Goal: Task Accomplishment & Management: Manage account settings

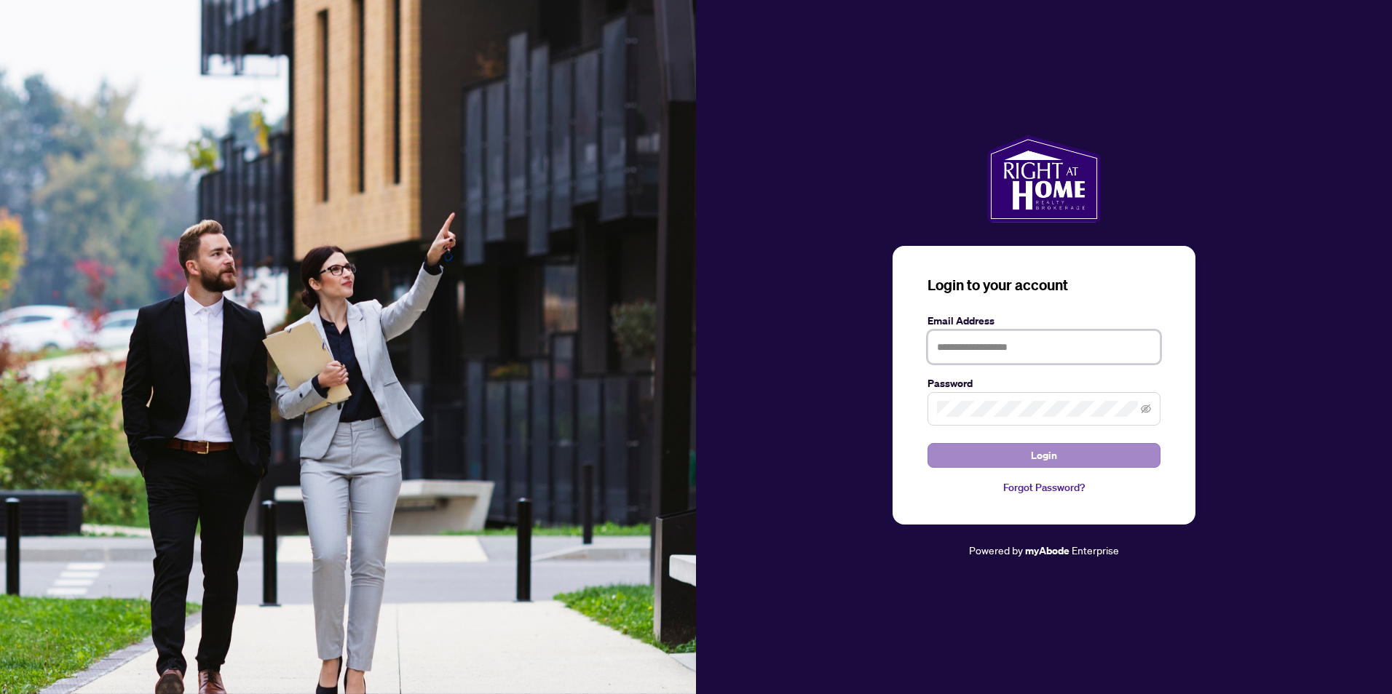
type input "**********"
click at [1061, 454] on button "Login" at bounding box center [1043, 455] width 233 height 25
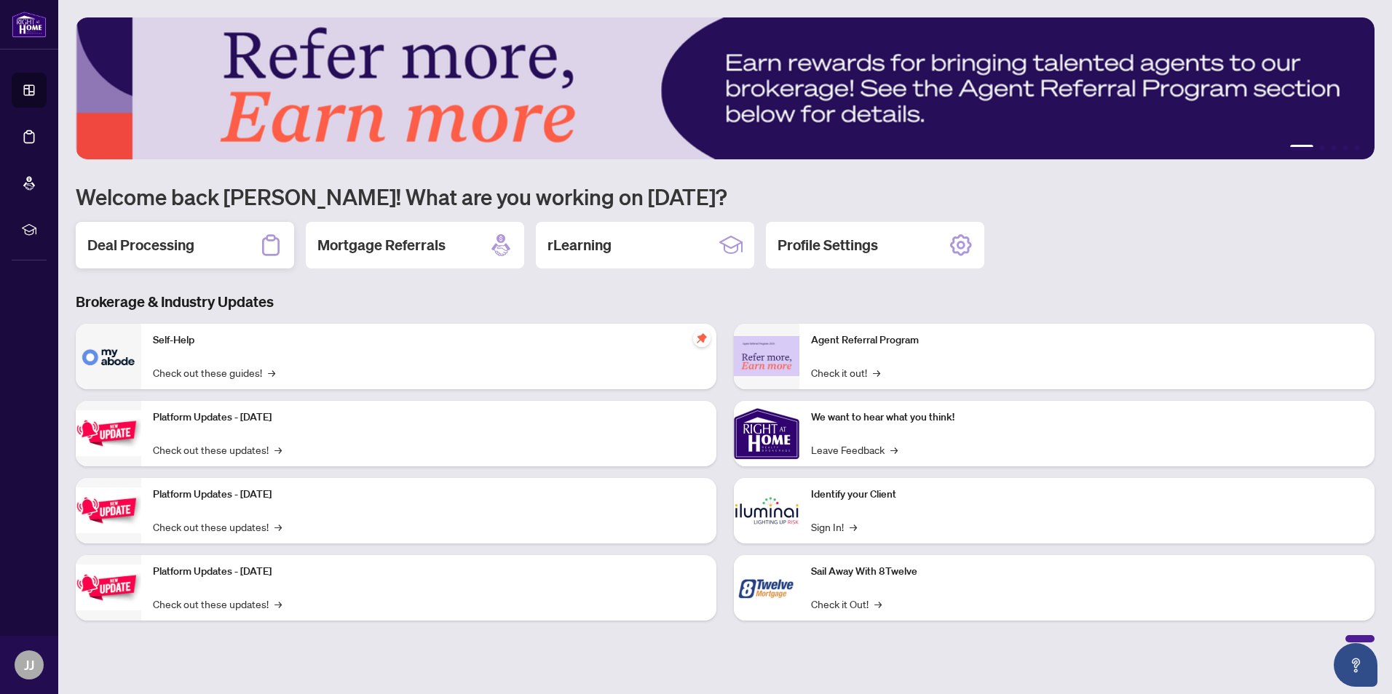
click at [148, 255] on h2 "Deal Processing" at bounding box center [140, 245] width 107 height 20
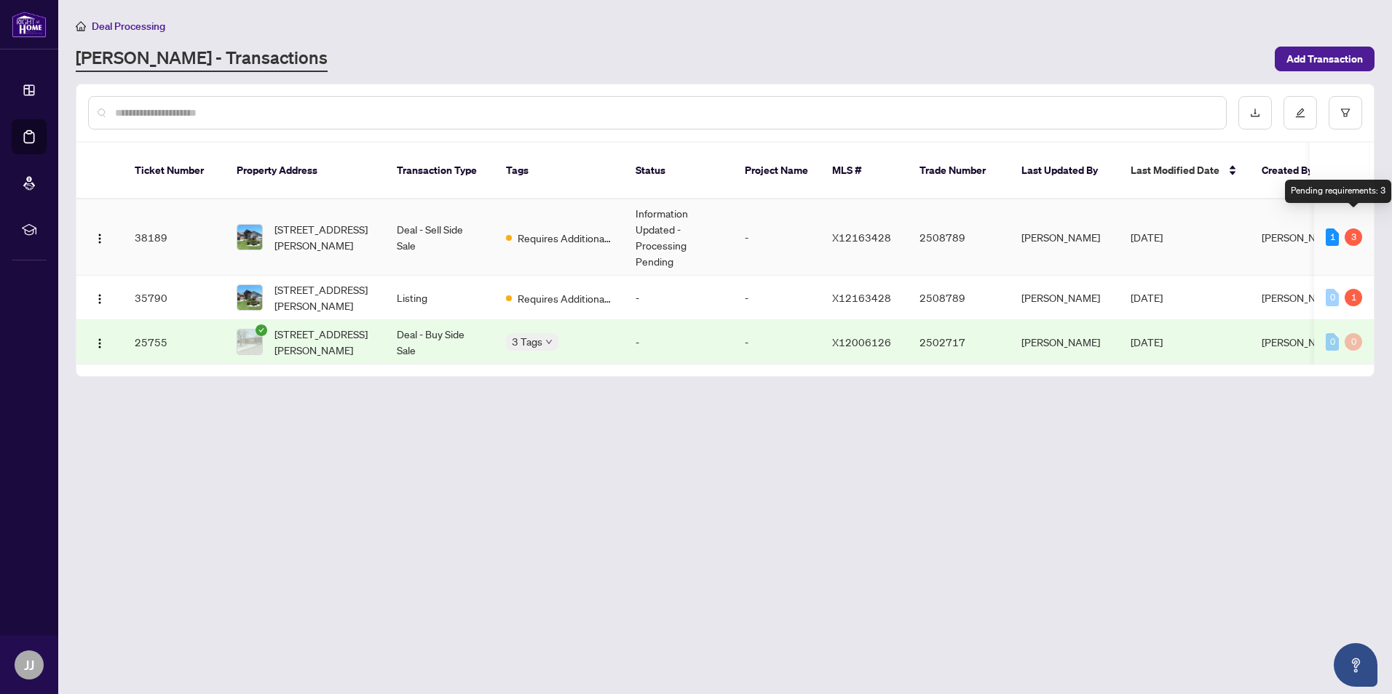
click at [1357, 229] on div "3" at bounding box center [1352, 237] width 17 height 17
click at [349, 234] on span "48 Nicholas Dr, St. Catharines, Ontario L2C 4C5, Canada" at bounding box center [323, 237] width 99 height 32
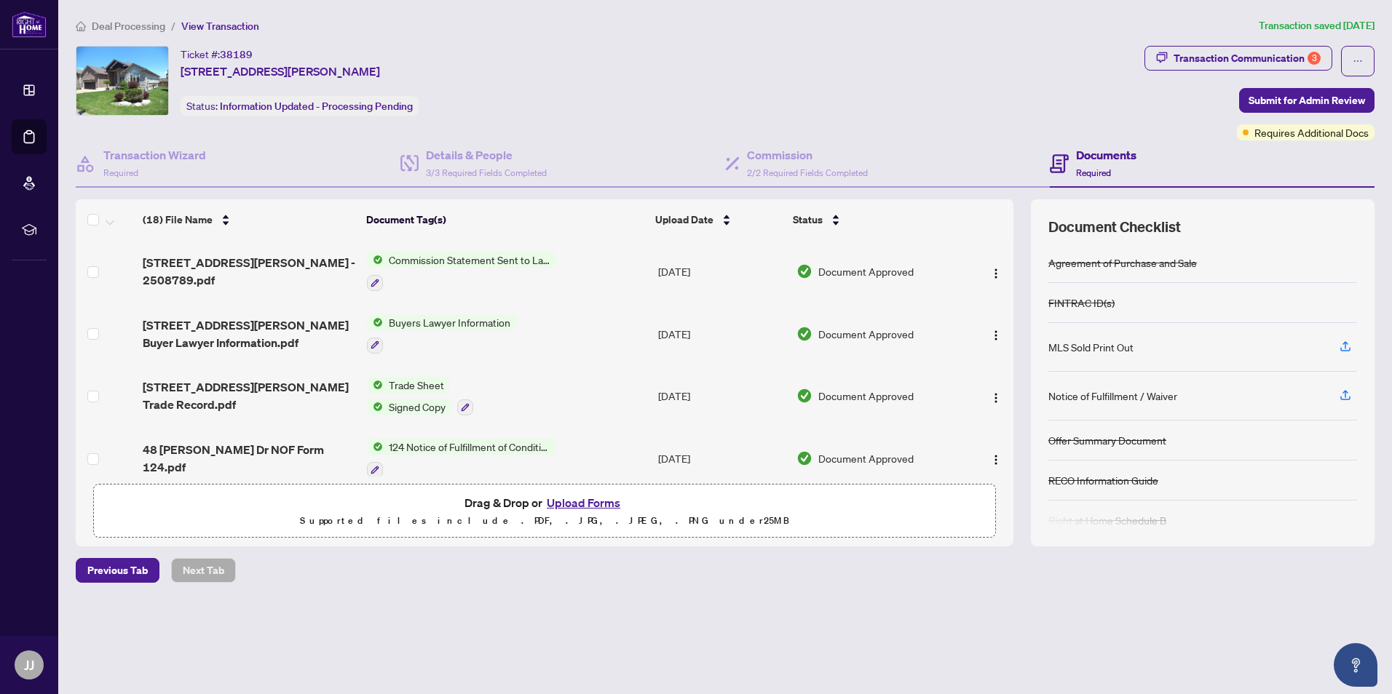
click at [1024, 485] on div "(18) File Name Document Tag(s) Upload Date Status 48 Nicholas Dr St Catharines …" at bounding box center [725, 372] width 1299 height 347
click at [1016, 491] on div "(18) File Name Document Tag(s) Upload Date Status 48 Nicholas Dr St Catharines …" at bounding box center [725, 372] width 1299 height 347
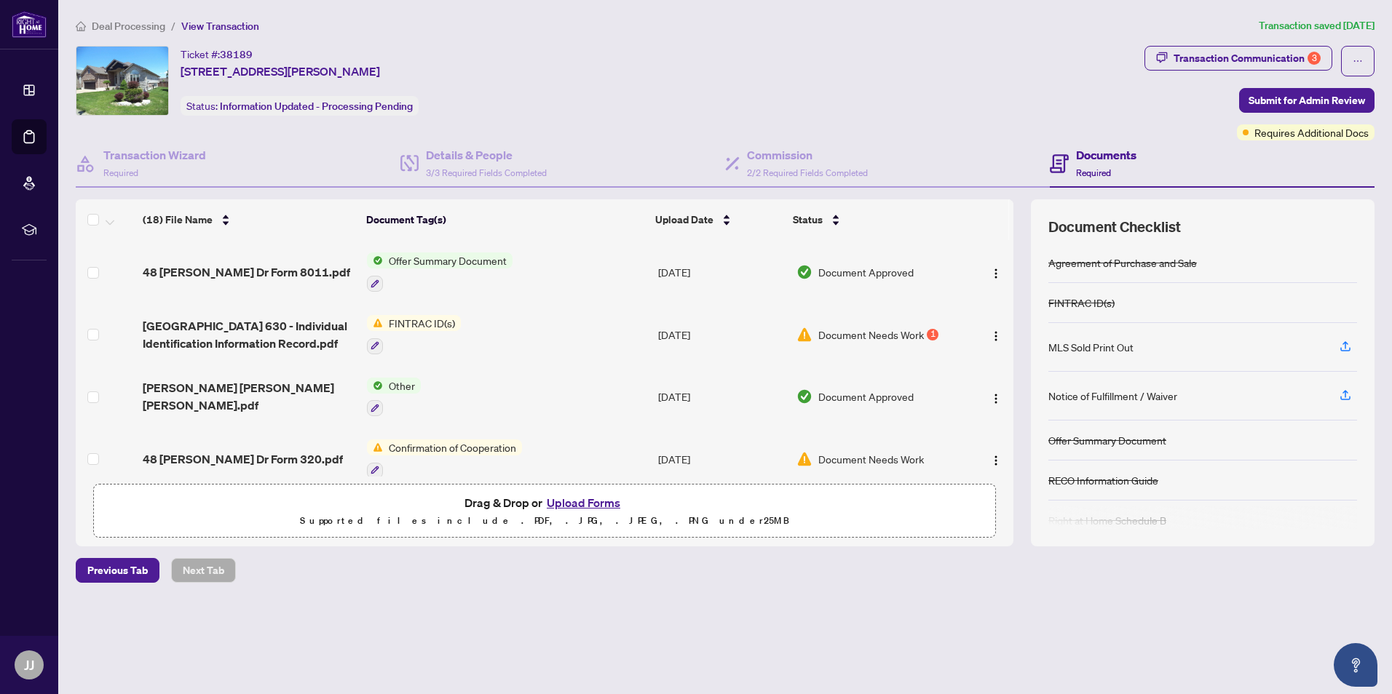
scroll to position [813, 0]
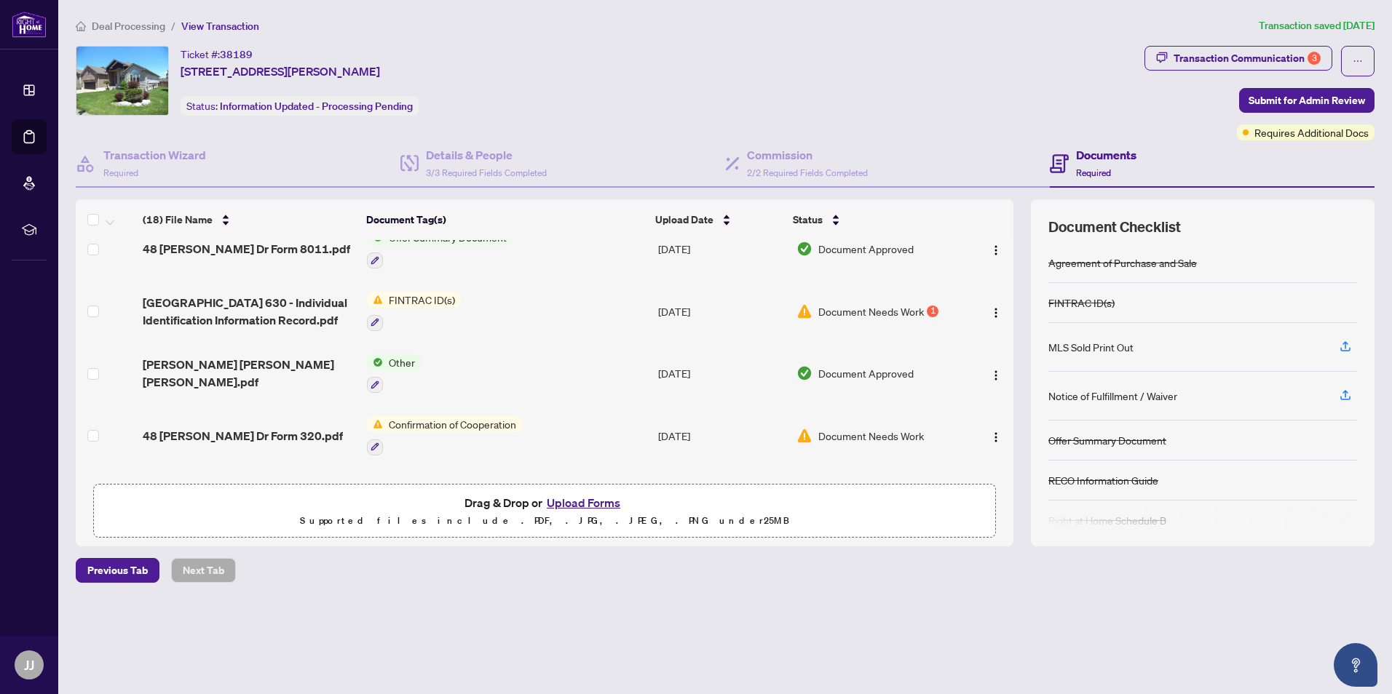
click at [855, 311] on span "Document Needs Work" at bounding box center [871, 312] width 106 height 16
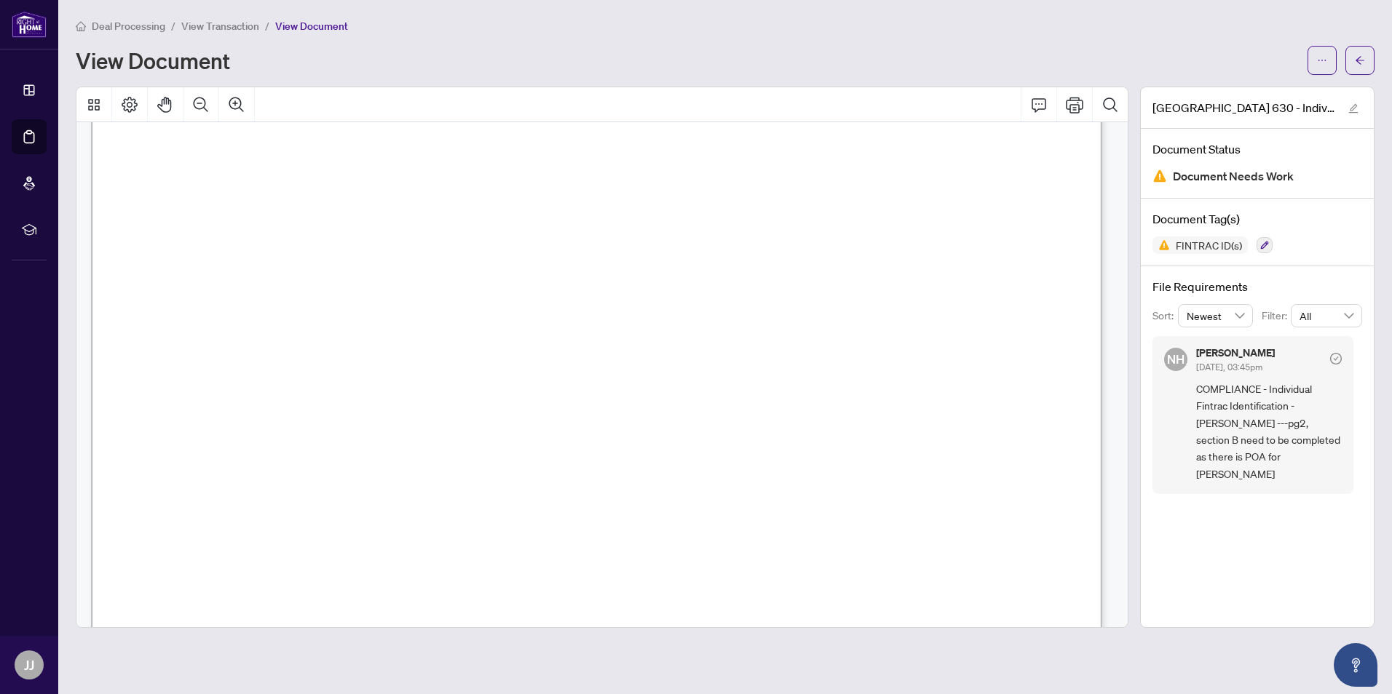
scroll to position [5, 0]
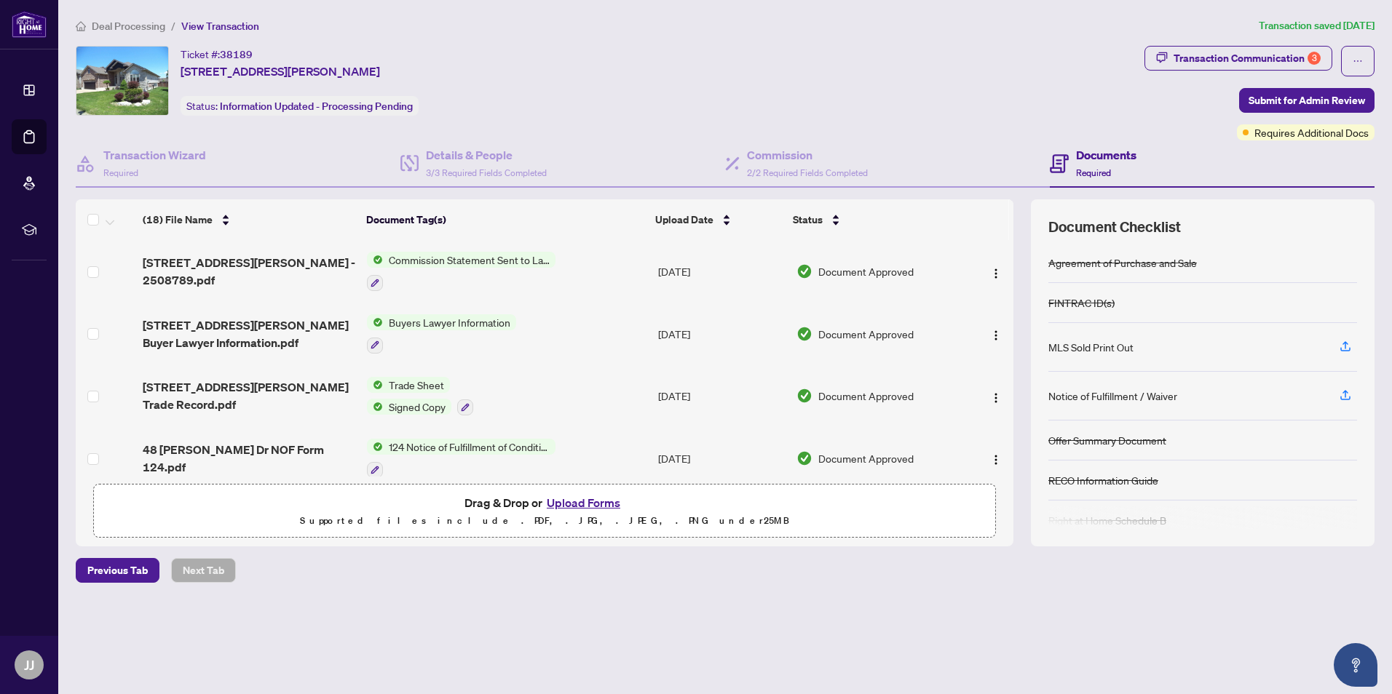
click at [1008, 443] on td at bounding box center [988, 458] width 49 height 63
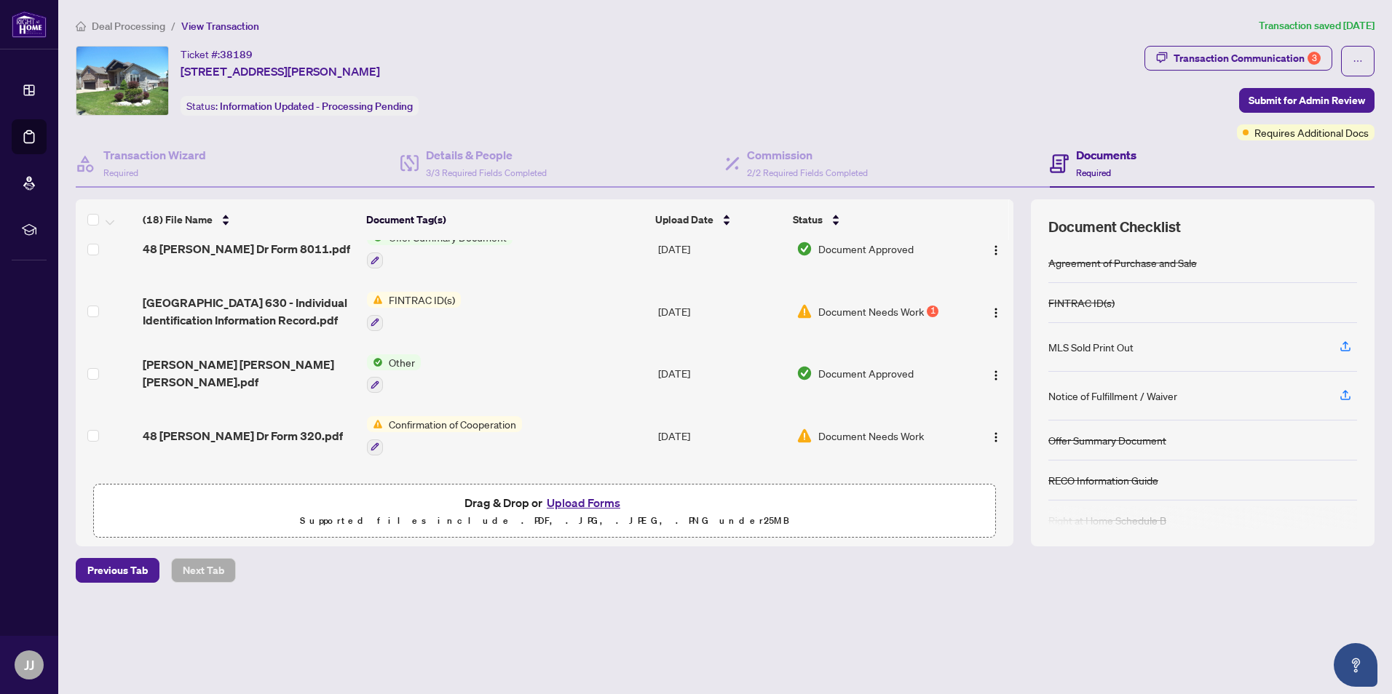
scroll to position [820, 0]
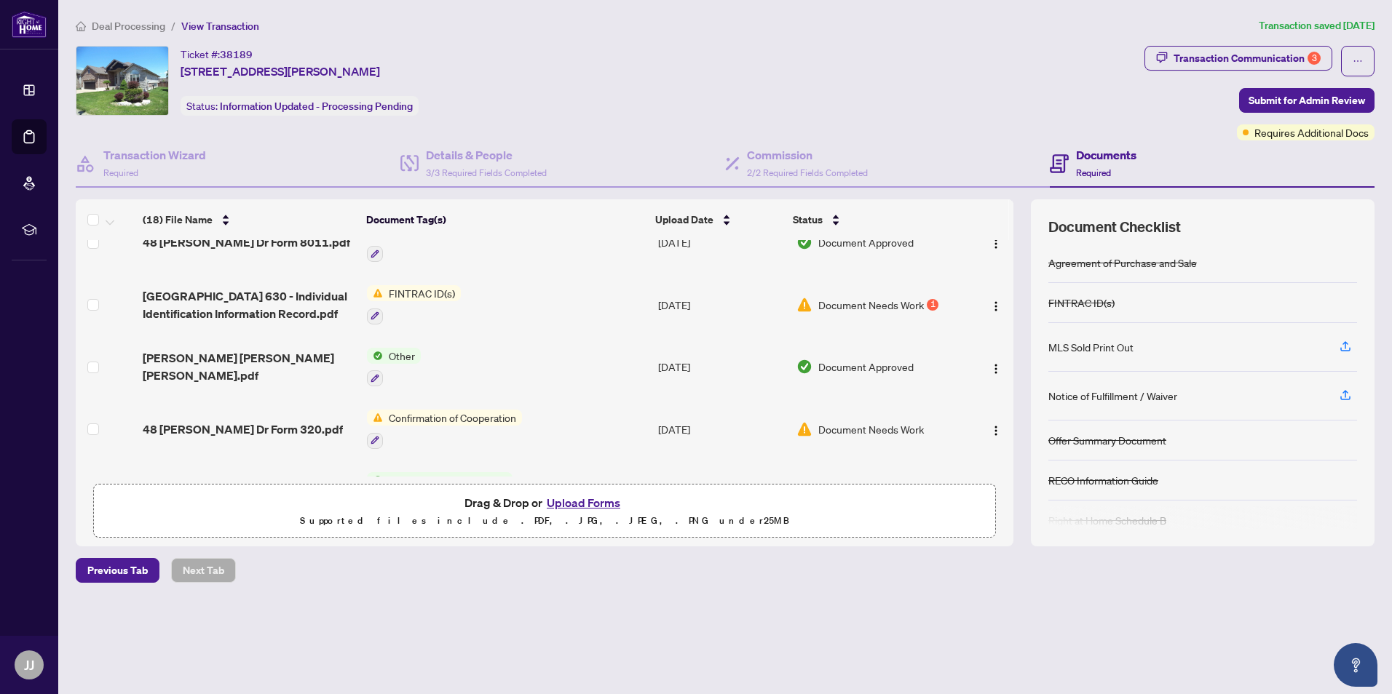
click at [1011, 472] on div "48 Nicholas Dr St Catharines Ontario L2C 4C5 - 2508789.pdf Commission Statement…" at bounding box center [544, 358] width 937 height 237
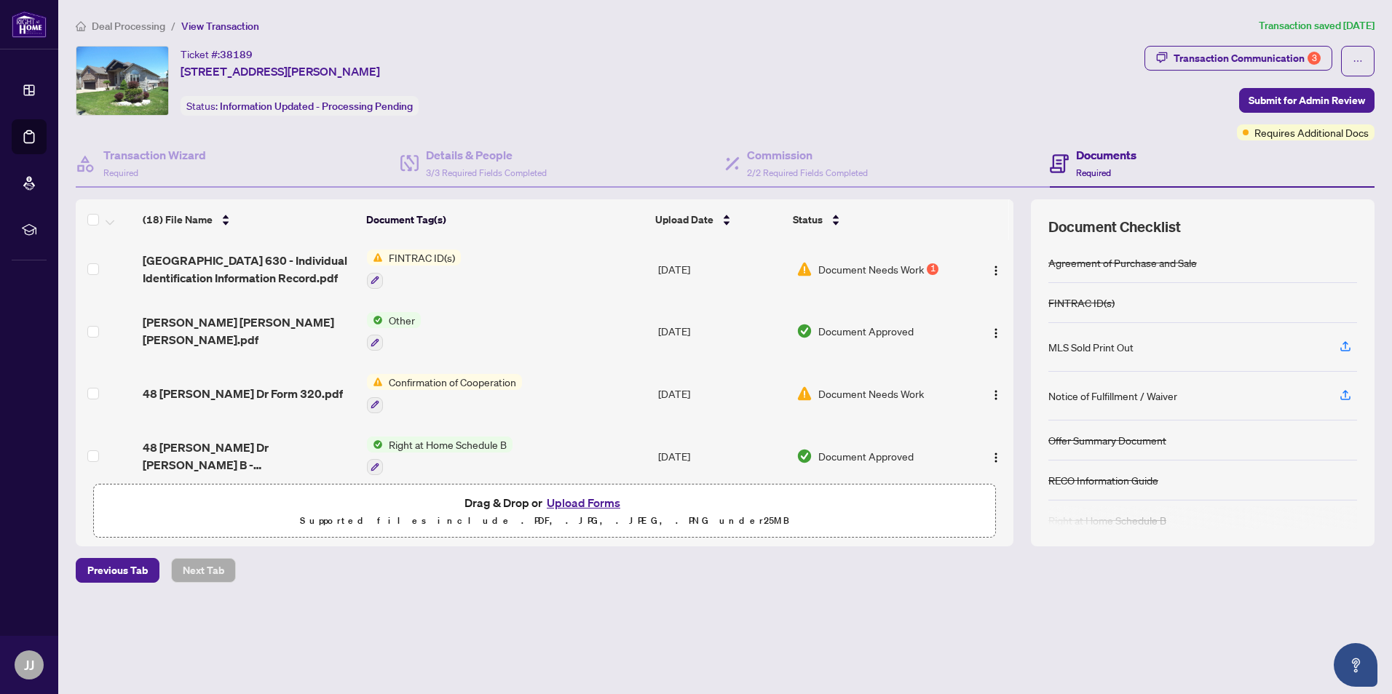
scroll to position [866, 0]
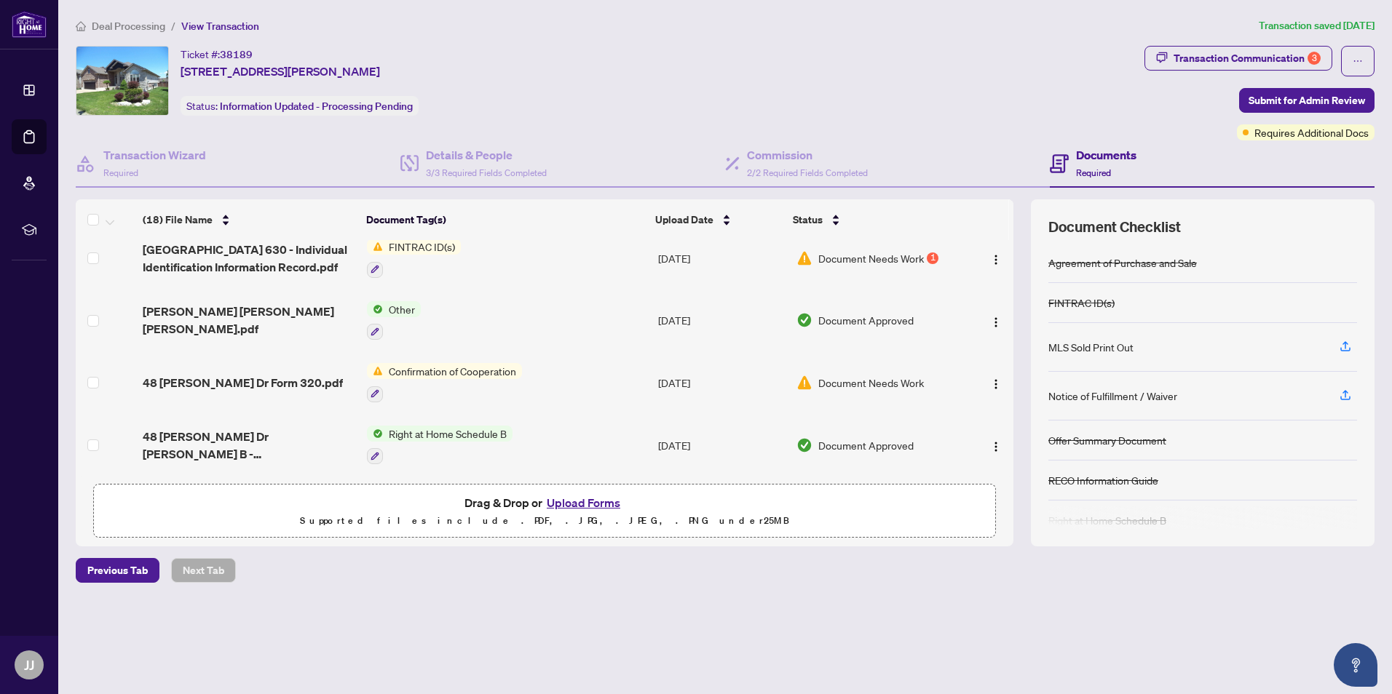
click at [847, 381] on span "Document Needs Work" at bounding box center [871, 383] width 106 height 16
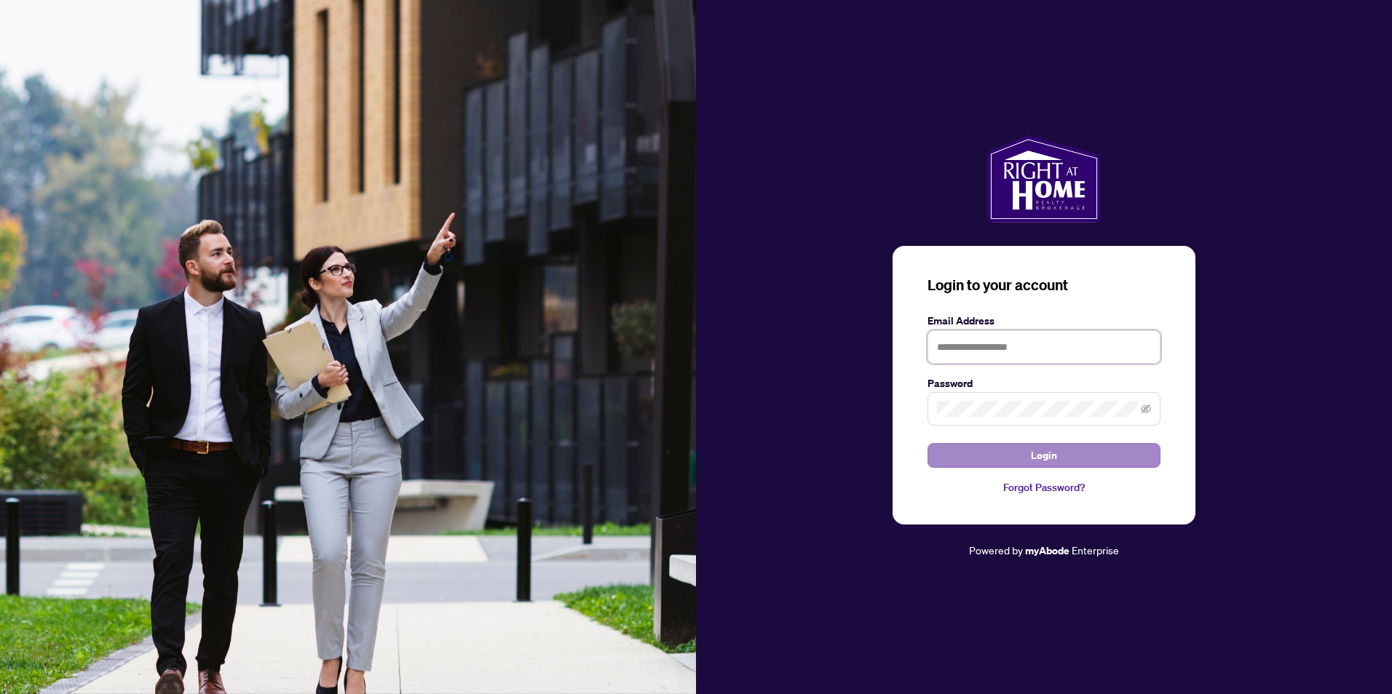
type input "**********"
click at [1052, 455] on span "Login" at bounding box center [1044, 455] width 26 height 23
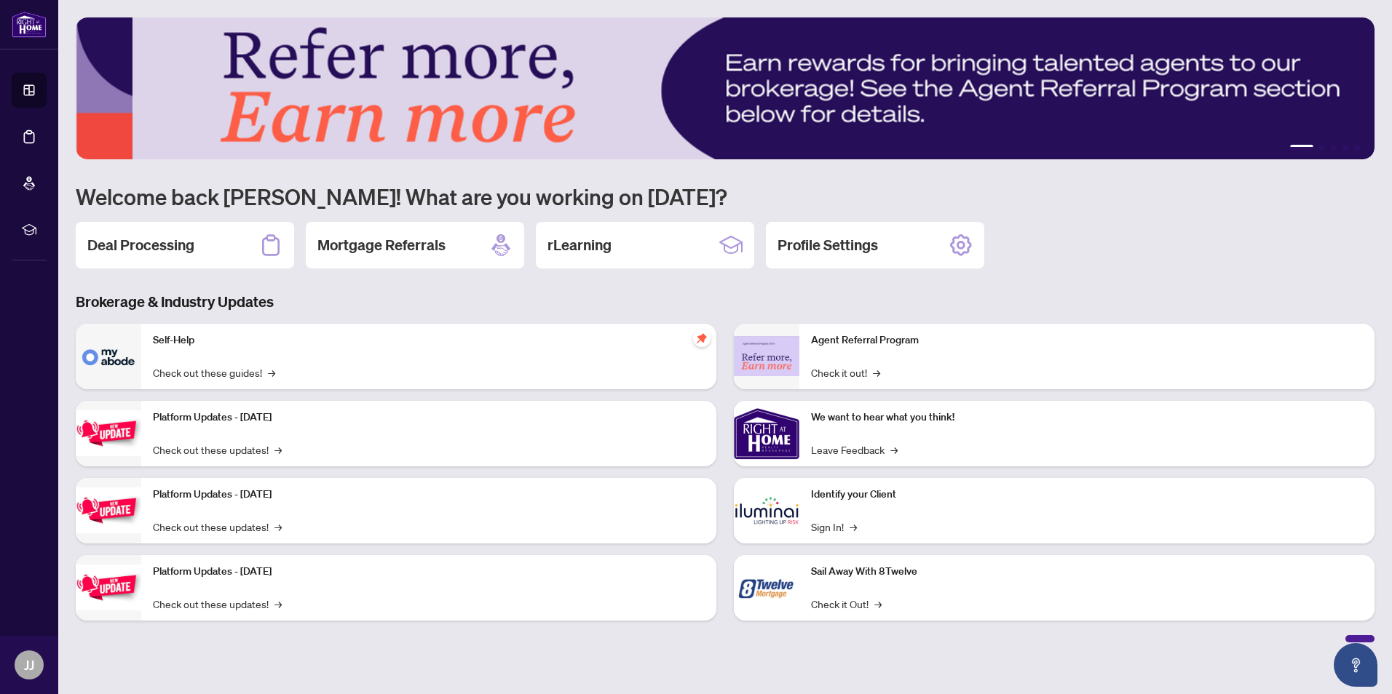
drag, startPoint x: 173, startPoint y: 244, endPoint x: 186, endPoint y: 246, distance: 12.6
click at [173, 244] on h2 "Deal Processing" at bounding box center [140, 245] width 107 height 20
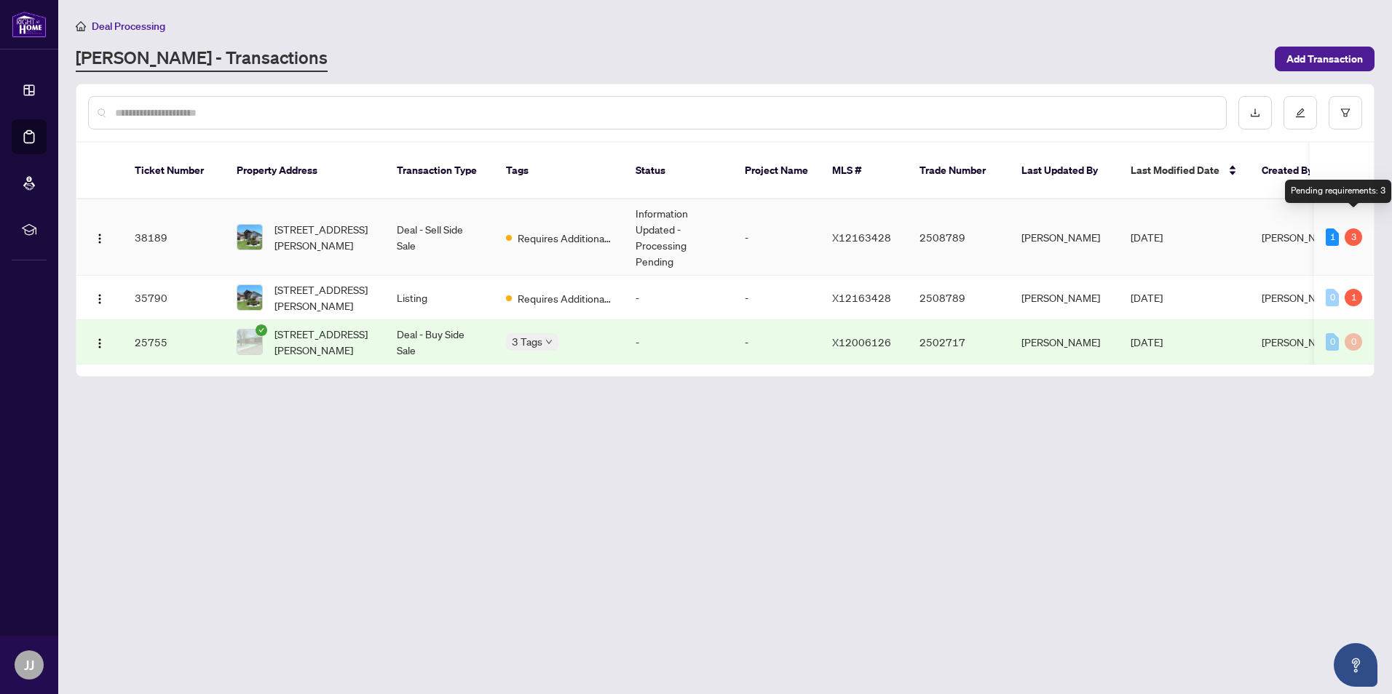
click at [1355, 229] on div "3" at bounding box center [1352, 237] width 17 height 17
click at [336, 225] on span "48 Nicholas Dr, St. Catharines, Ontario L2C 4C5, Canada" at bounding box center [323, 237] width 99 height 32
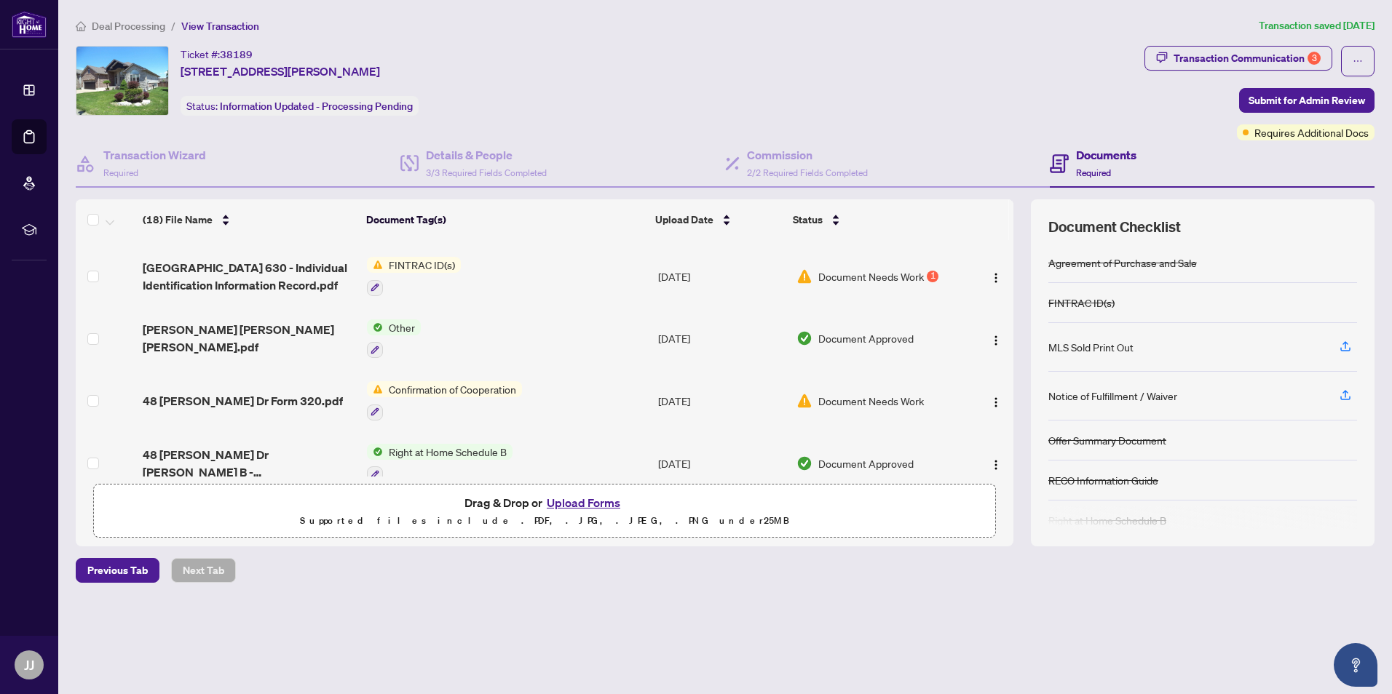
scroll to position [866, 0]
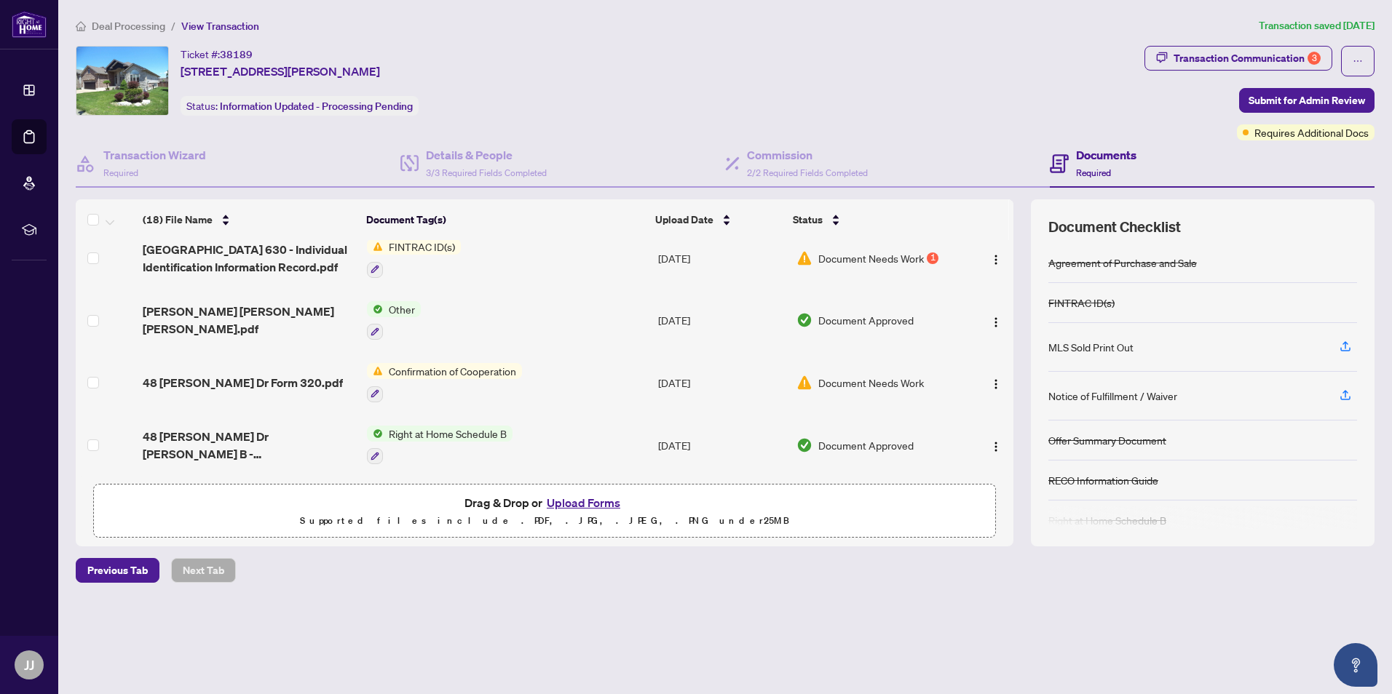
click at [862, 252] on span "Document Needs Work" at bounding box center [871, 258] width 106 height 16
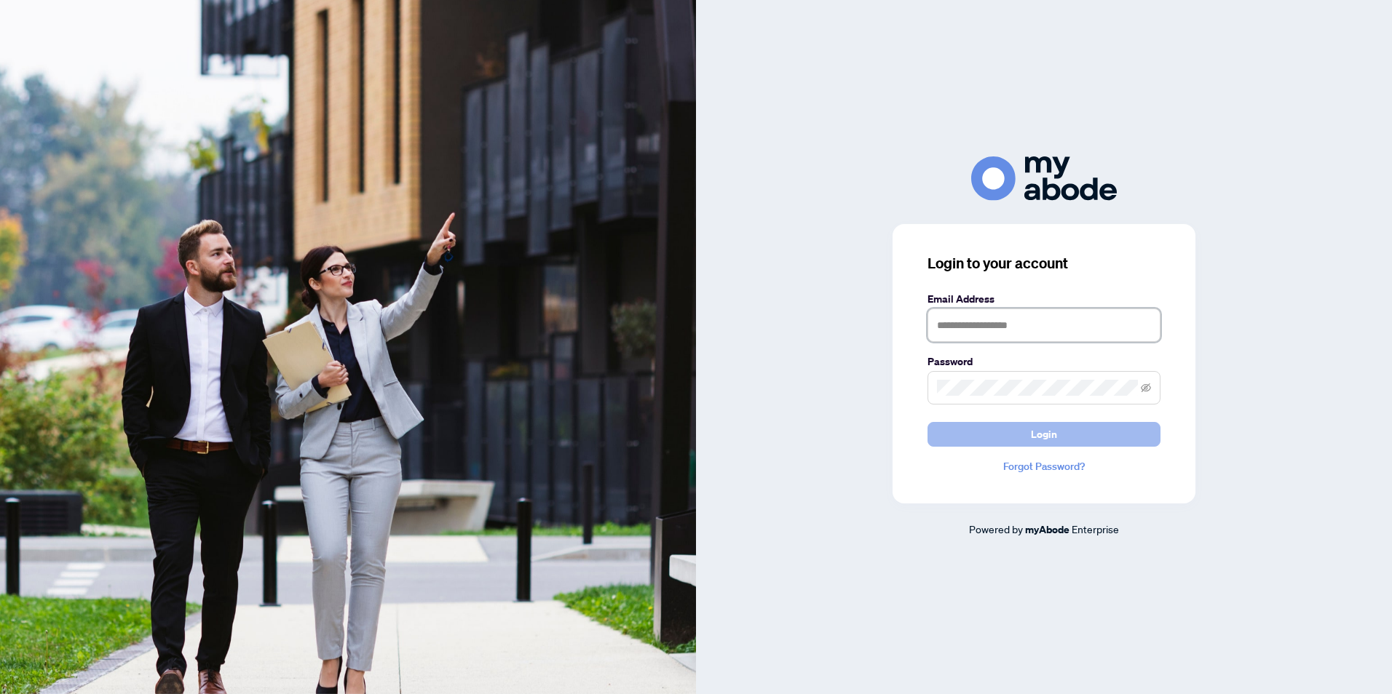
type input "**********"
click at [1045, 436] on span "Login" at bounding box center [1044, 434] width 26 height 23
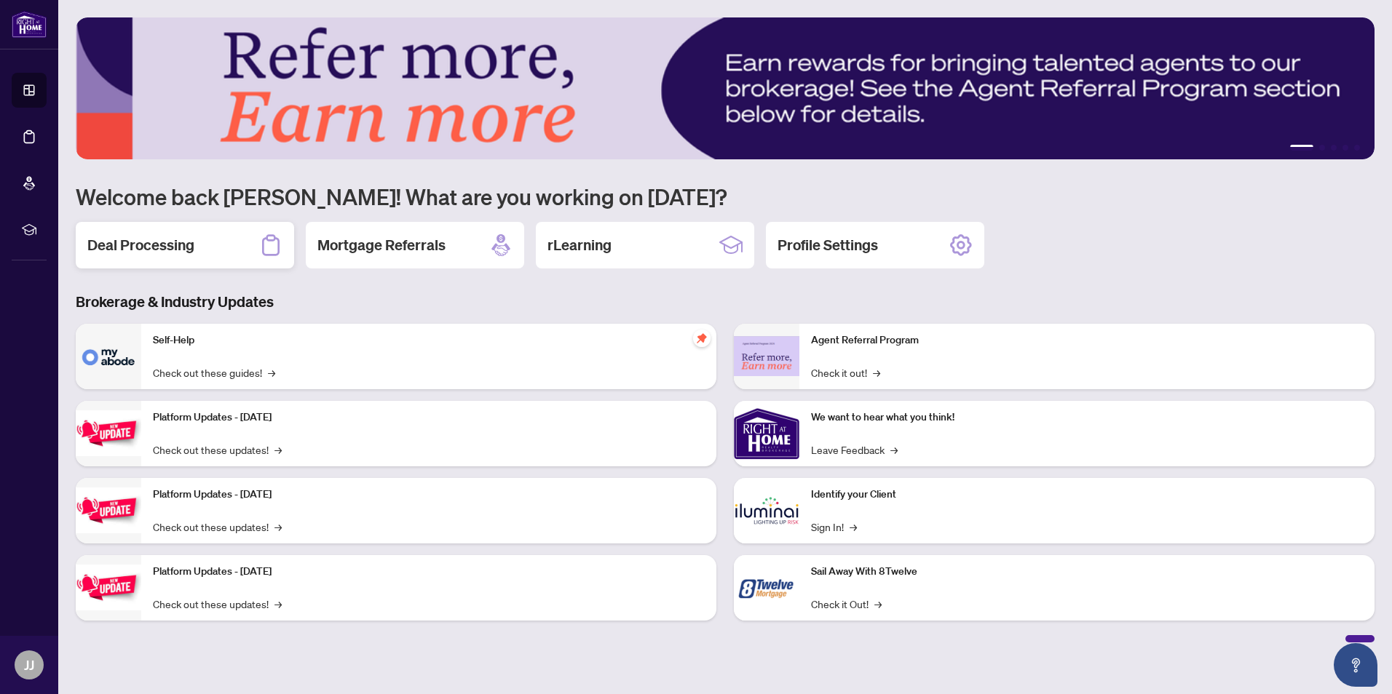
click at [181, 245] on h2 "Deal Processing" at bounding box center [140, 245] width 107 height 20
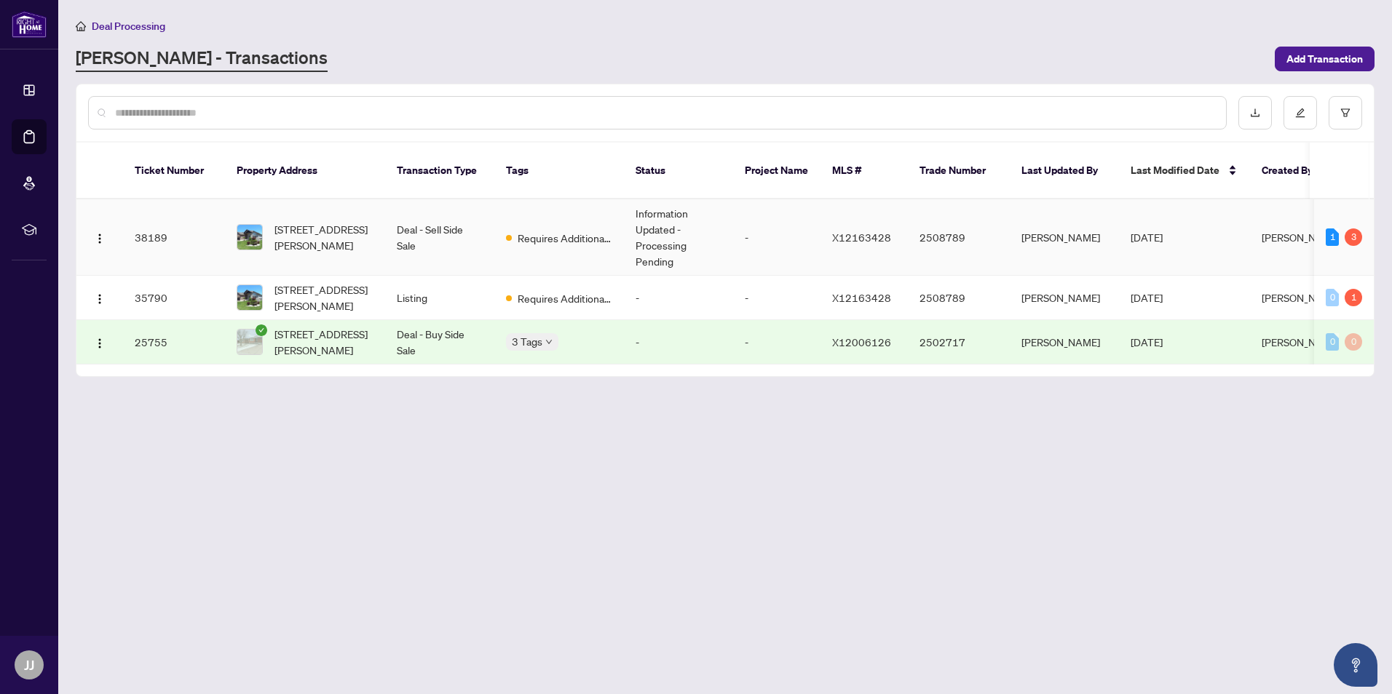
click at [375, 222] on td "[STREET_ADDRESS][PERSON_NAME]" at bounding box center [305, 237] width 160 height 76
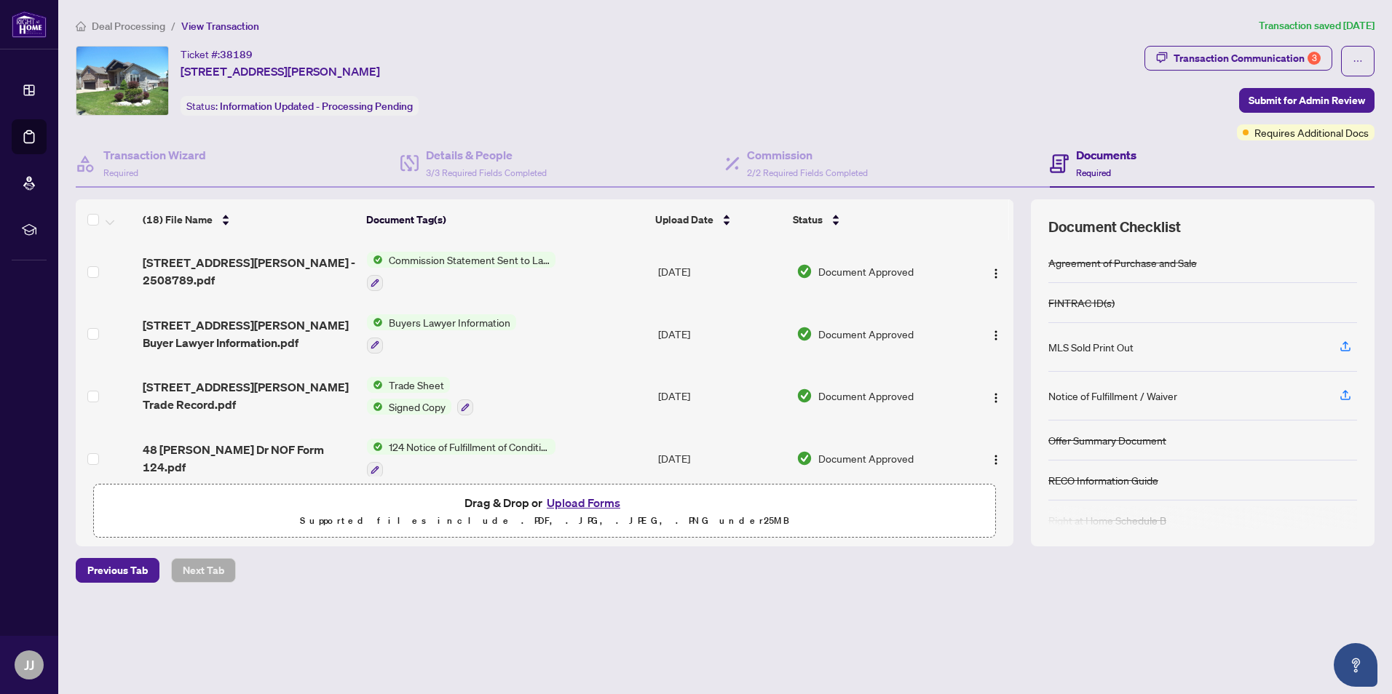
click at [1006, 443] on td at bounding box center [988, 458] width 49 height 63
click at [1013, 444] on div "(18) File Name Document Tag(s) Upload Date Status 48 Nicholas Dr St Catharines …" at bounding box center [725, 372] width 1299 height 347
click at [1014, 443] on div "(18) File Name Document Tag(s) Upload Date Status 48 Nicholas Dr St Catharines …" at bounding box center [725, 372] width 1299 height 347
click at [1008, 440] on td at bounding box center [988, 458] width 49 height 63
click at [1007, 441] on td at bounding box center [988, 458] width 49 height 63
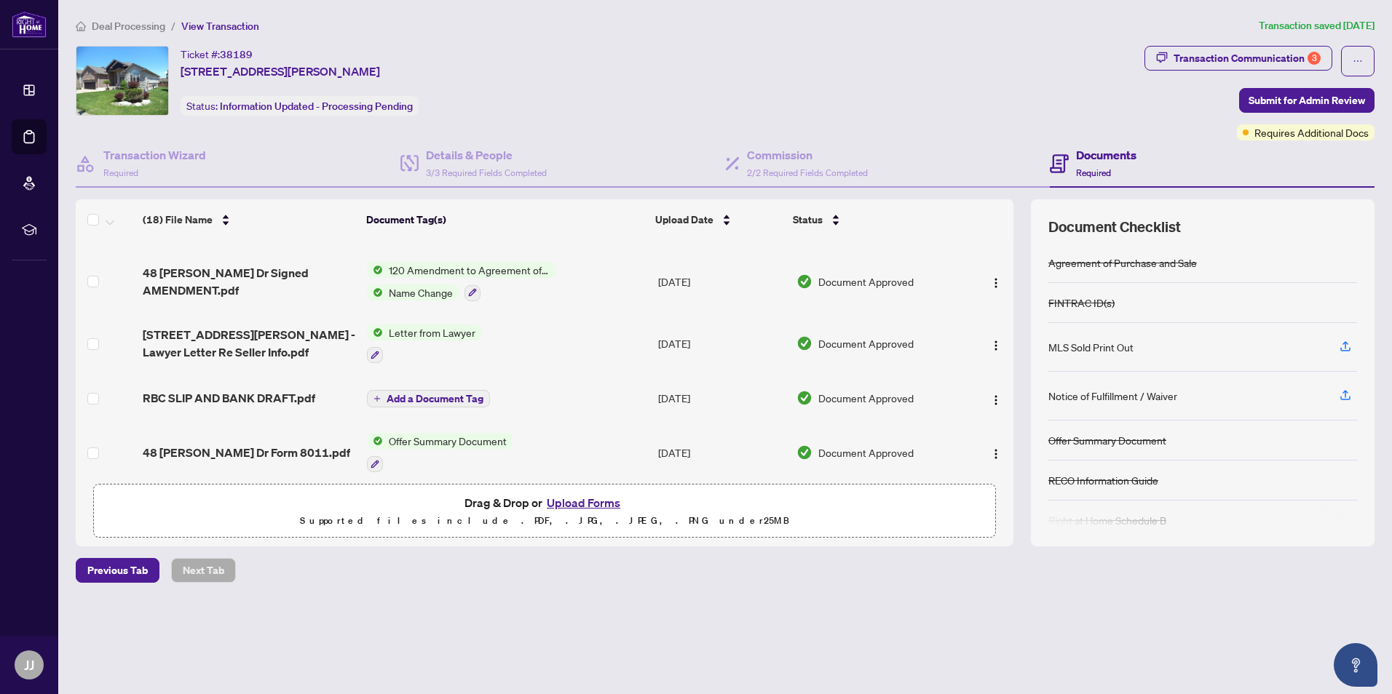
scroll to position [813, 0]
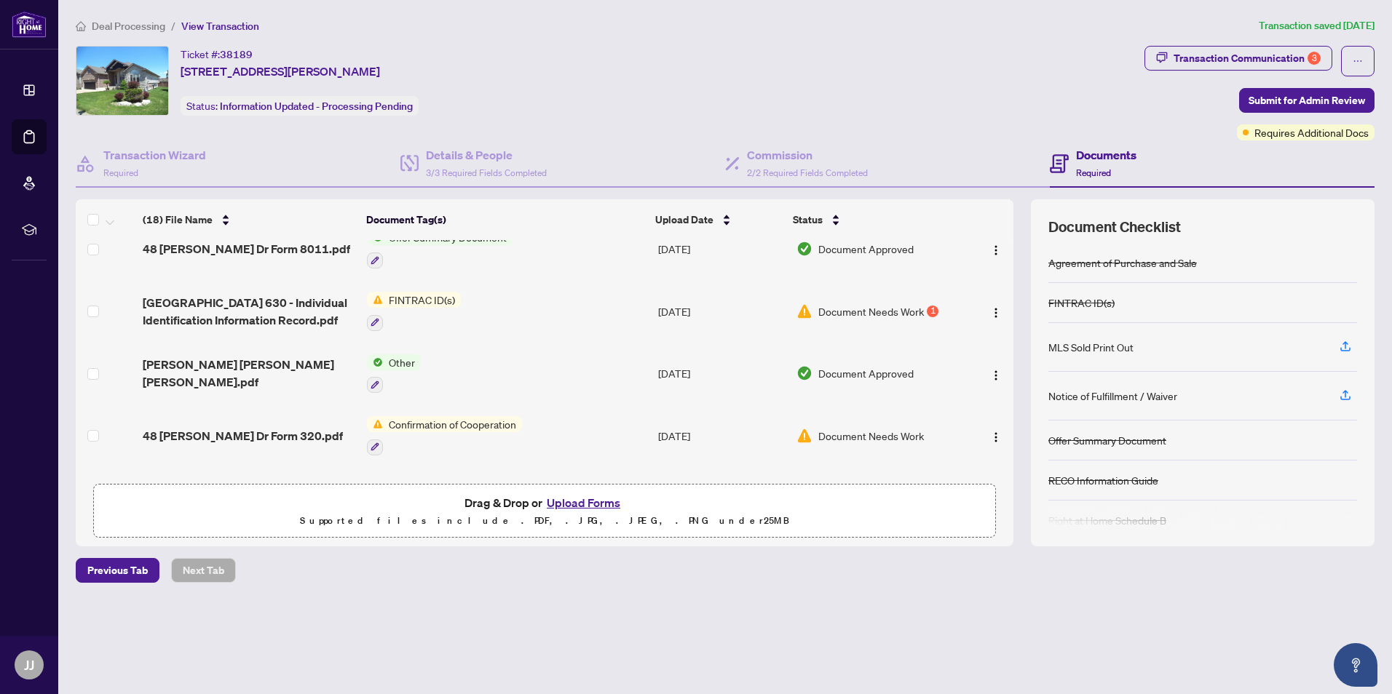
click at [527, 518] on p "Supported files include .PDF, .JPG, .JPEG, .PNG under 25 MB" at bounding box center [545, 520] width 884 height 17
click at [566, 499] on button "Upload Forms" at bounding box center [583, 502] width 82 height 19
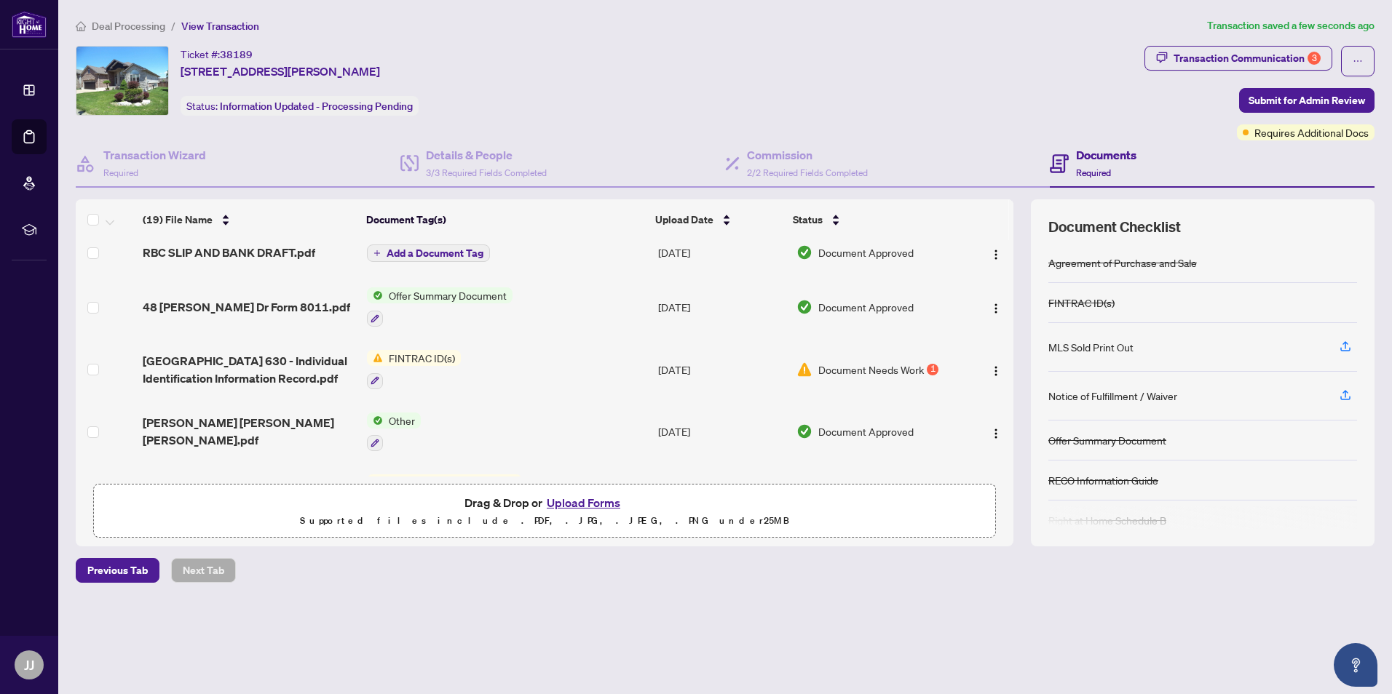
click at [1013, 251] on div "(19) File Name Document Tag(s) Upload Date Status 48 Nicholas Drive Form 630 ID…" at bounding box center [725, 372] width 1299 height 347
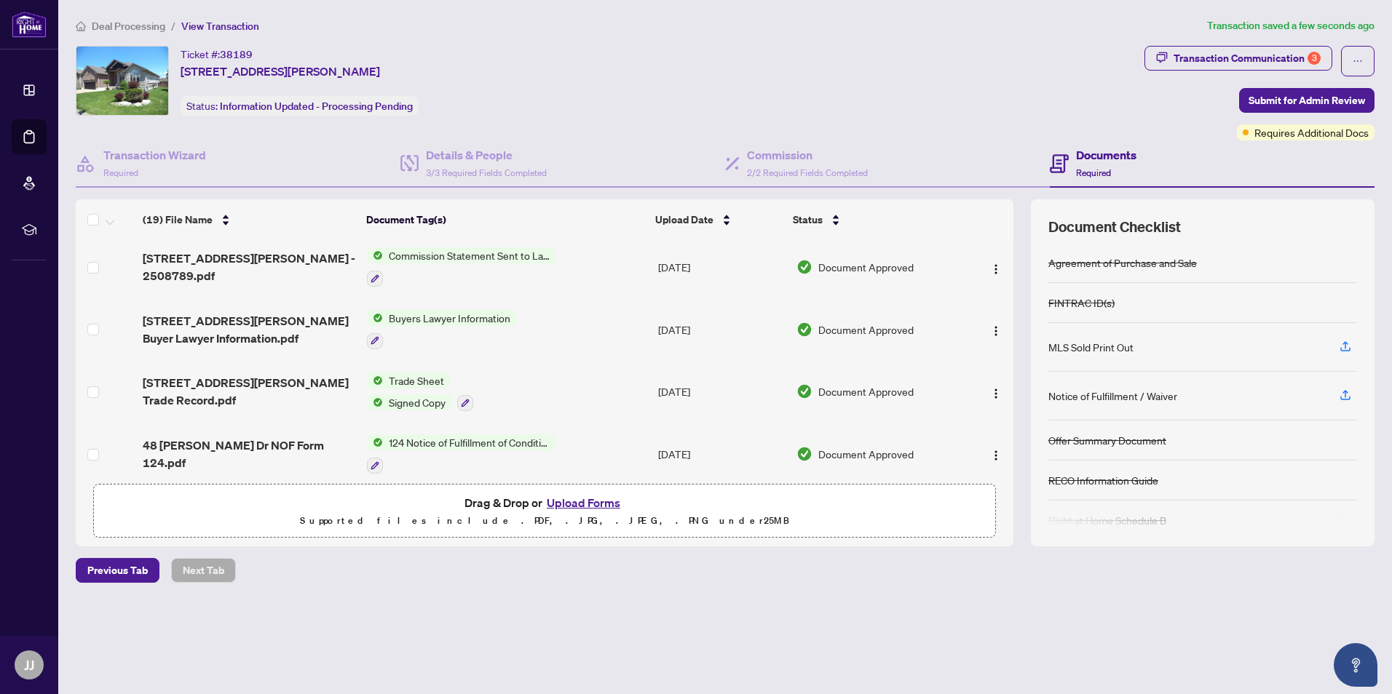
scroll to position [0, 0]
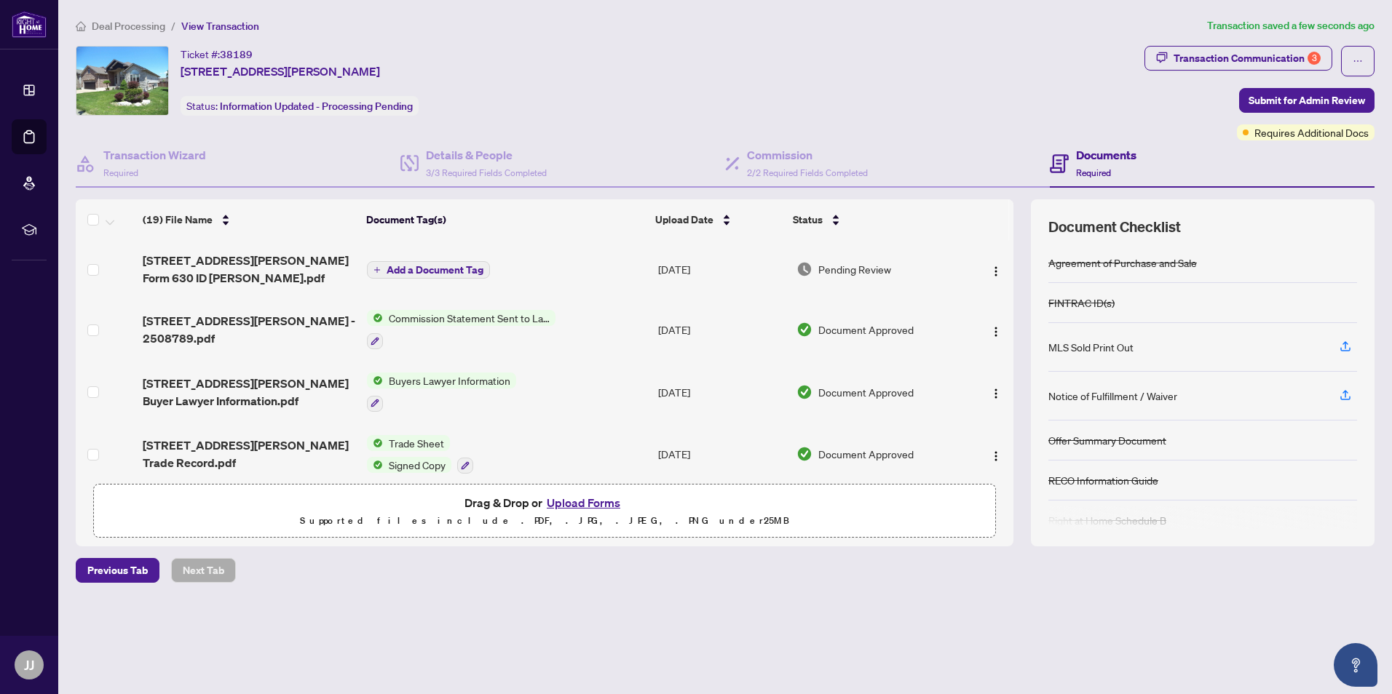
click at [392, 266] on span "Add a Document Tag" at bounding box center [434, 270] width 97 height 10
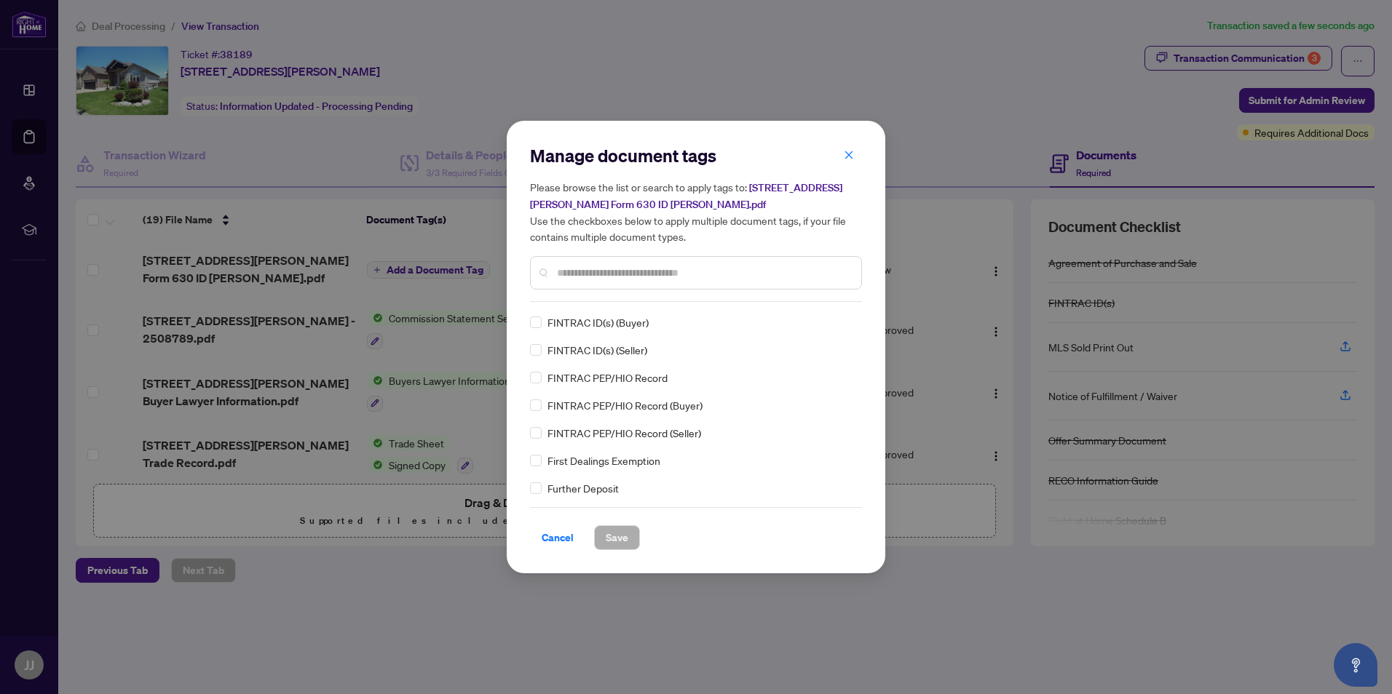
scroll to position [1593, 0]
click at [591, 336] on span "FINTRAC ID(s) (Seller)" at bounding box center [597, 333] width 100 height 16
click at [614, 533] on span "Save" at bounding box center [617, 537] width 23 height 23
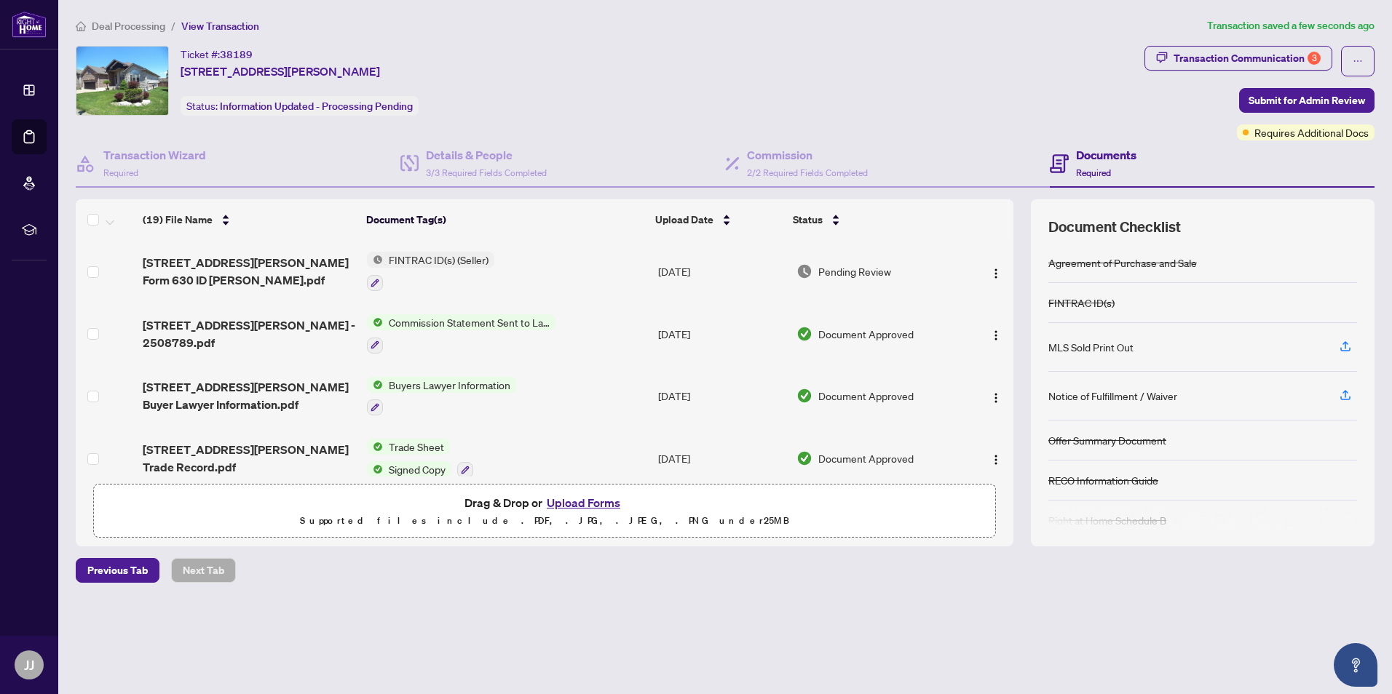
click at [572, 500] on button "Upload Forms" at bounding box center [583, 502] width 82 height 19
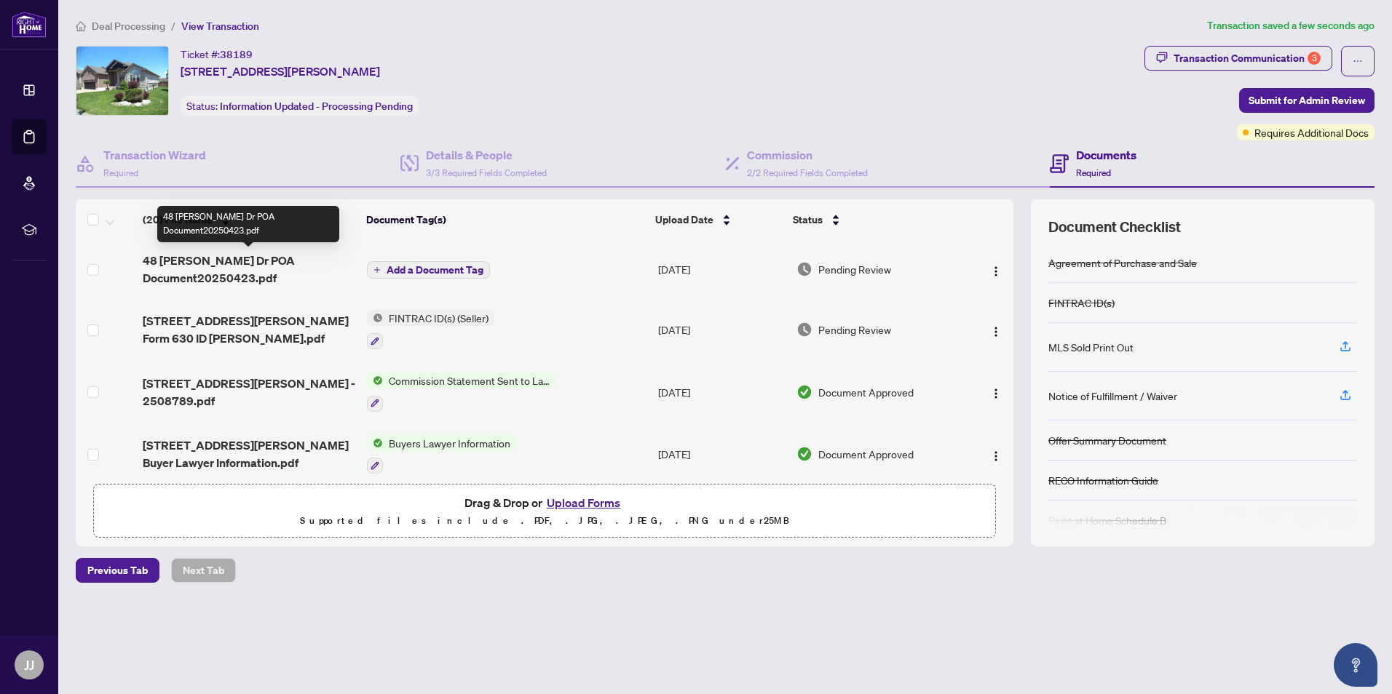
click at [205, 277] on span "48 [PERSON_NAME] Dr POA Document20250423.pdf" at bounding box center [249, 269] width 213 height 35
click at [431, 265] on span "Add a Document Tag" at bounding box center [434, 270] width 97 height 10
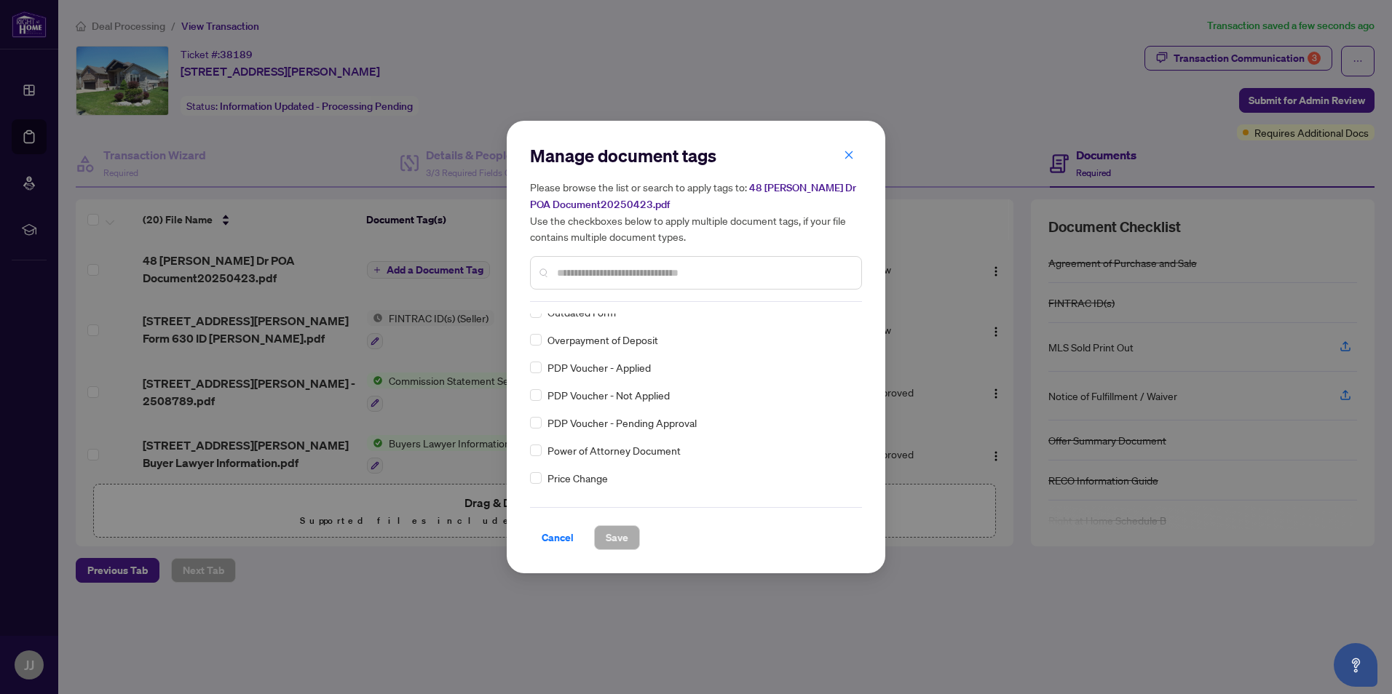
scroll to position [2548, 0]
click at [857, 491] on div "Agreement of Purchase and Sale FINTRAC ID(s) MLS Sold Print Out Notice of Fulfi…" at bounding box center [696, 405] width 332 height 182
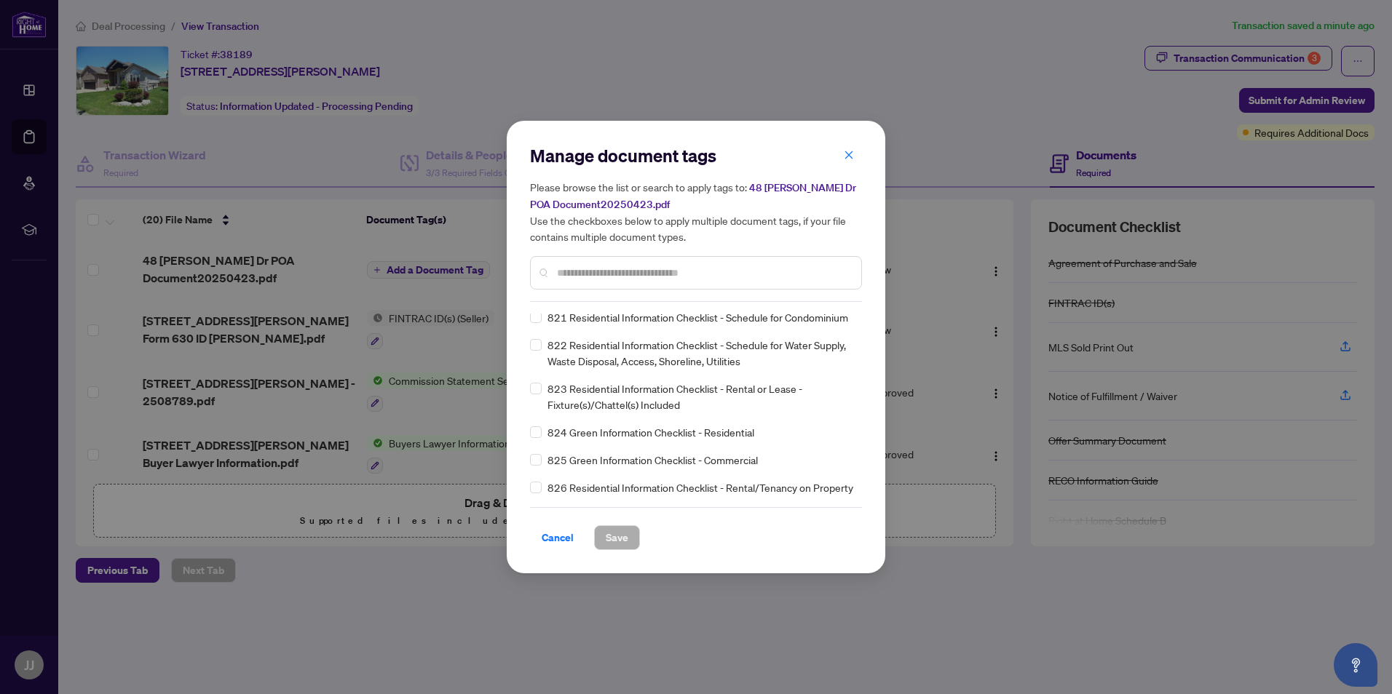
scroll to position [10378, 0]
click at [858, 331] on div "Agreement of Purchase and Sale FINTRAC ID(s) MLS Sold Print Out Notice of Fulfi…" at bounding box center [696, 405] width 332 height 182
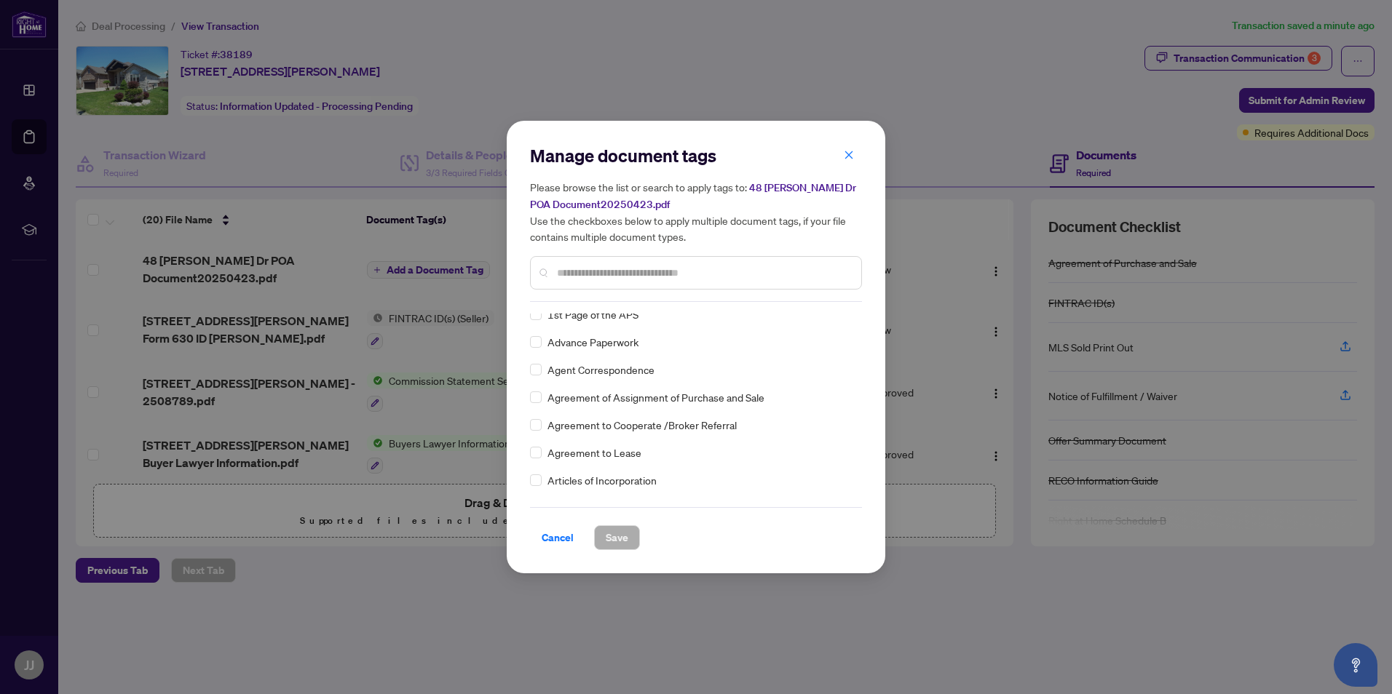
scroll to position [28, 0]
click at [572, 268] on div at bounding box center [696, 272] width 332 height 33
click at [574, 273] on input "text" at bounding box center [703, 273] width 293 height 16
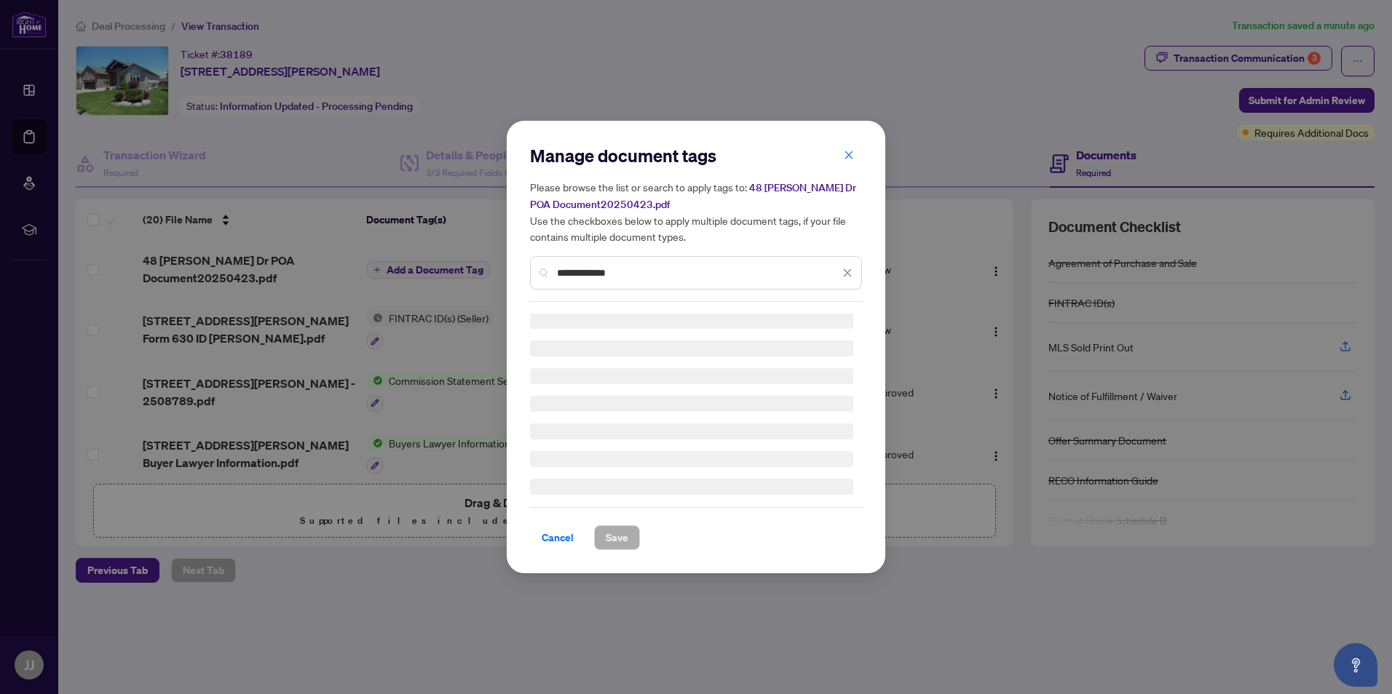
scroll to position [0, 0]
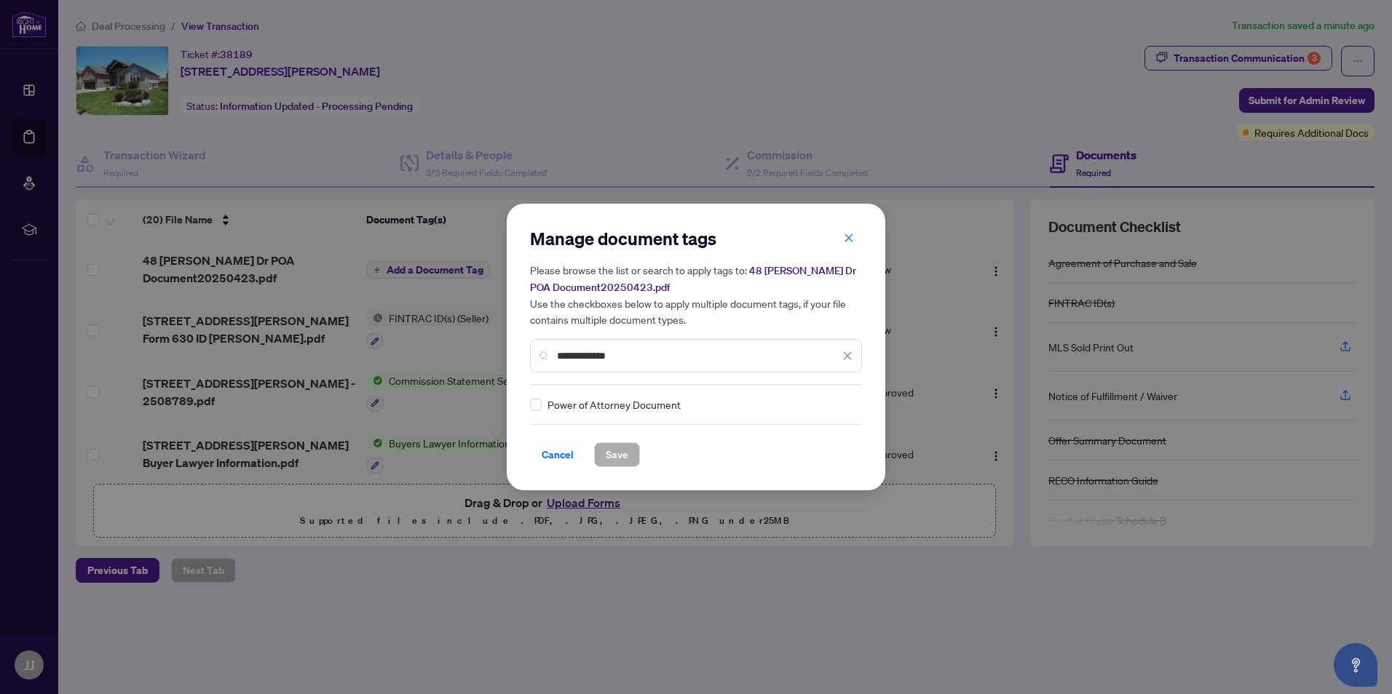
type input "**********"
click at [596, 407] on span "Power of Attorney Document" at bounding box center [613, 405] width 133 height 16
click at [534, 411] on label at bounding box center [536, 405] width 12 height 16
click at [619, 457] on span "Save" at bounding box center [617, 454] width 23 height 23
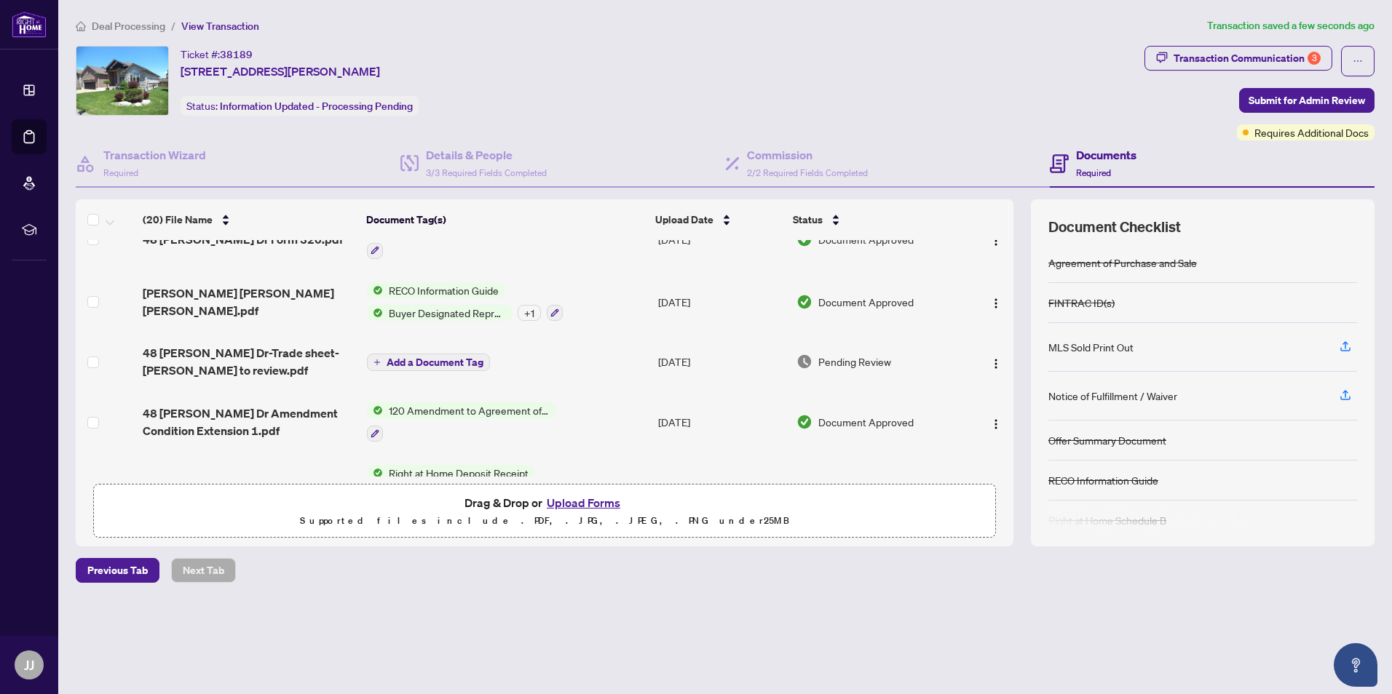
scroll to position [609, 0]
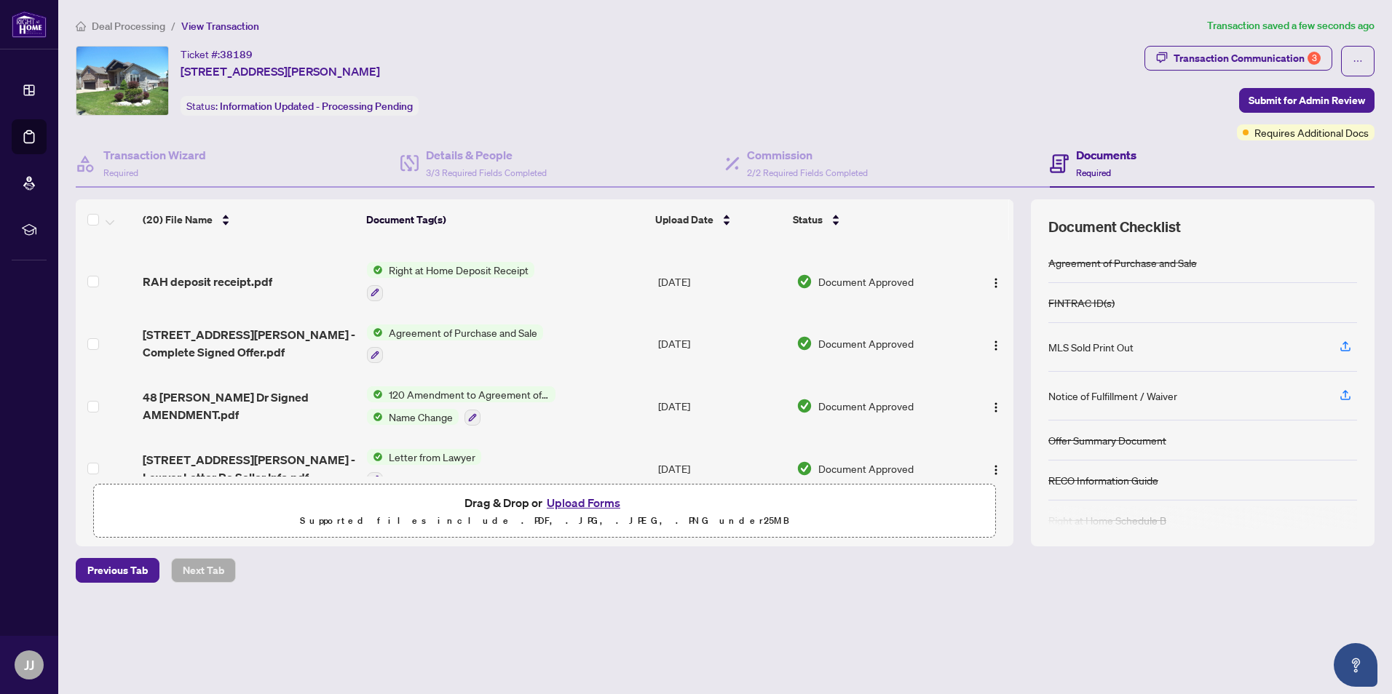
click at [1008, 276] on td at bounding box center [988, 281] width 49 height 63
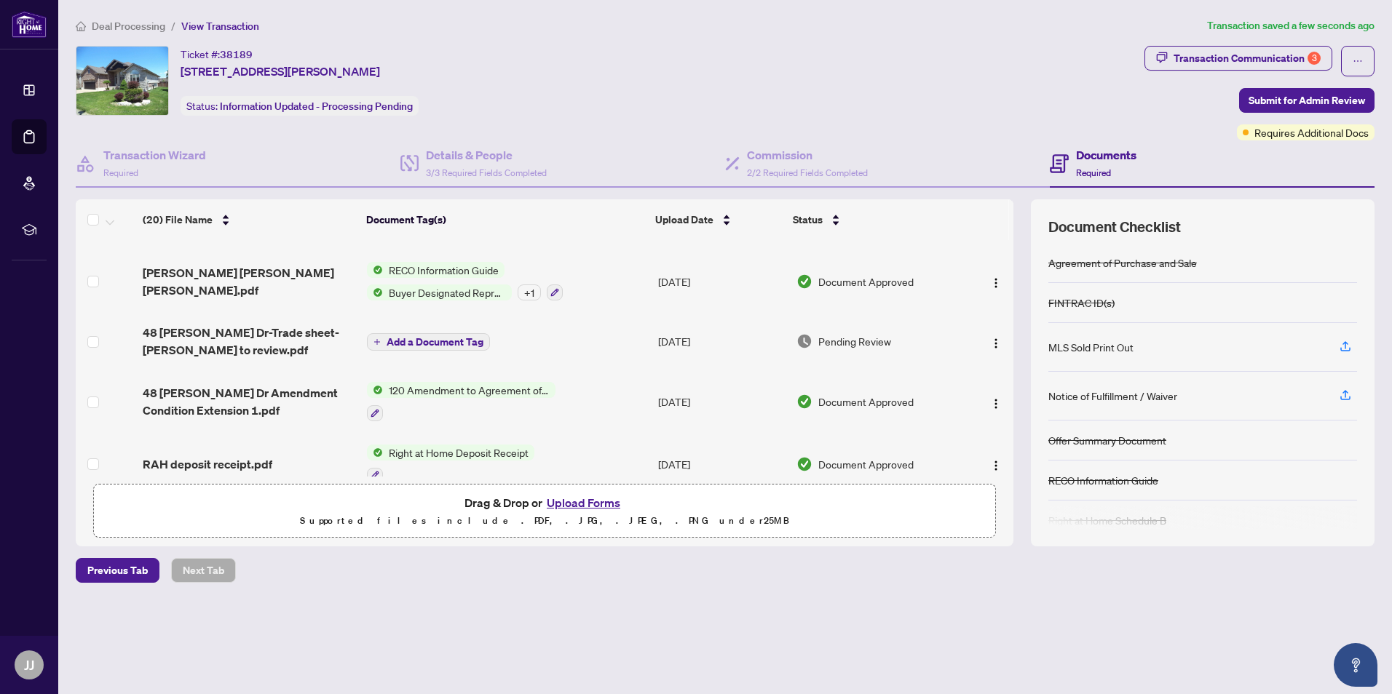
scroll to position [406, 0]
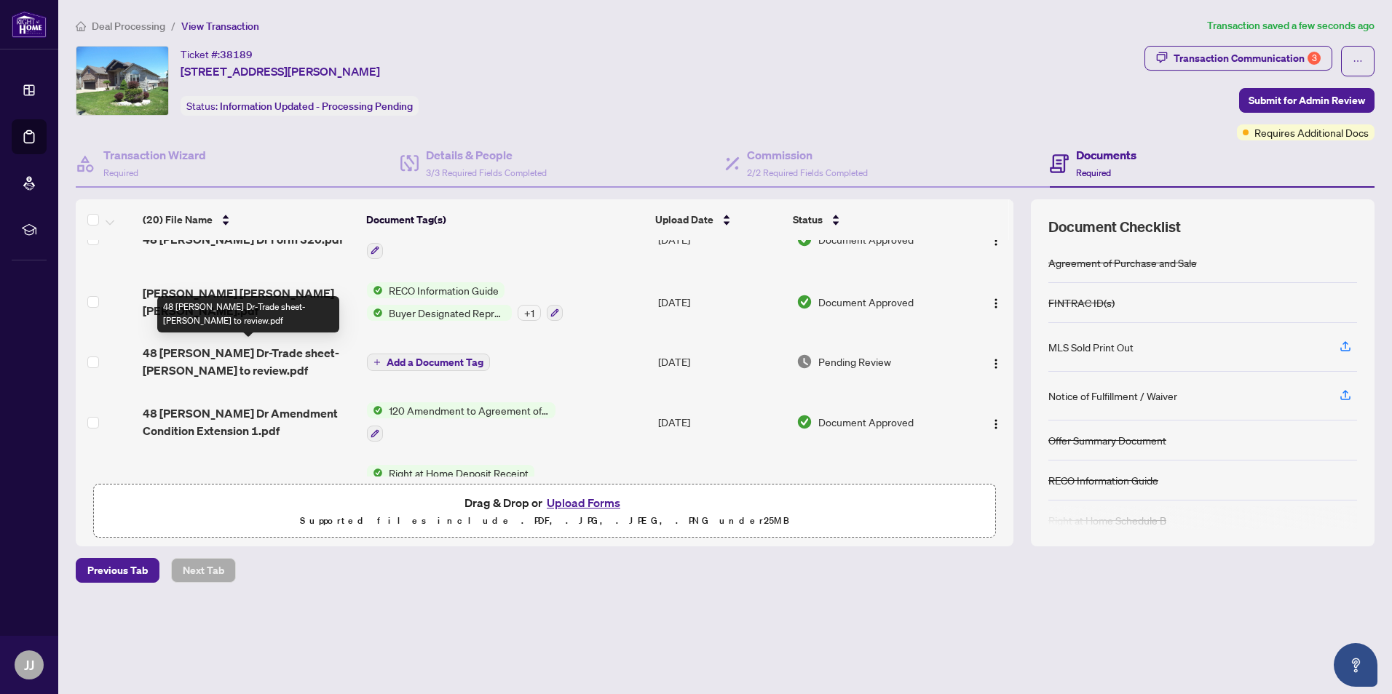
click at [227, 350] on span "48 [PERSON_NAME] Dr-Trade sheet-[PERSON_NAME] to review.pdf" at bounding box center [249, 361] width 213 height 35
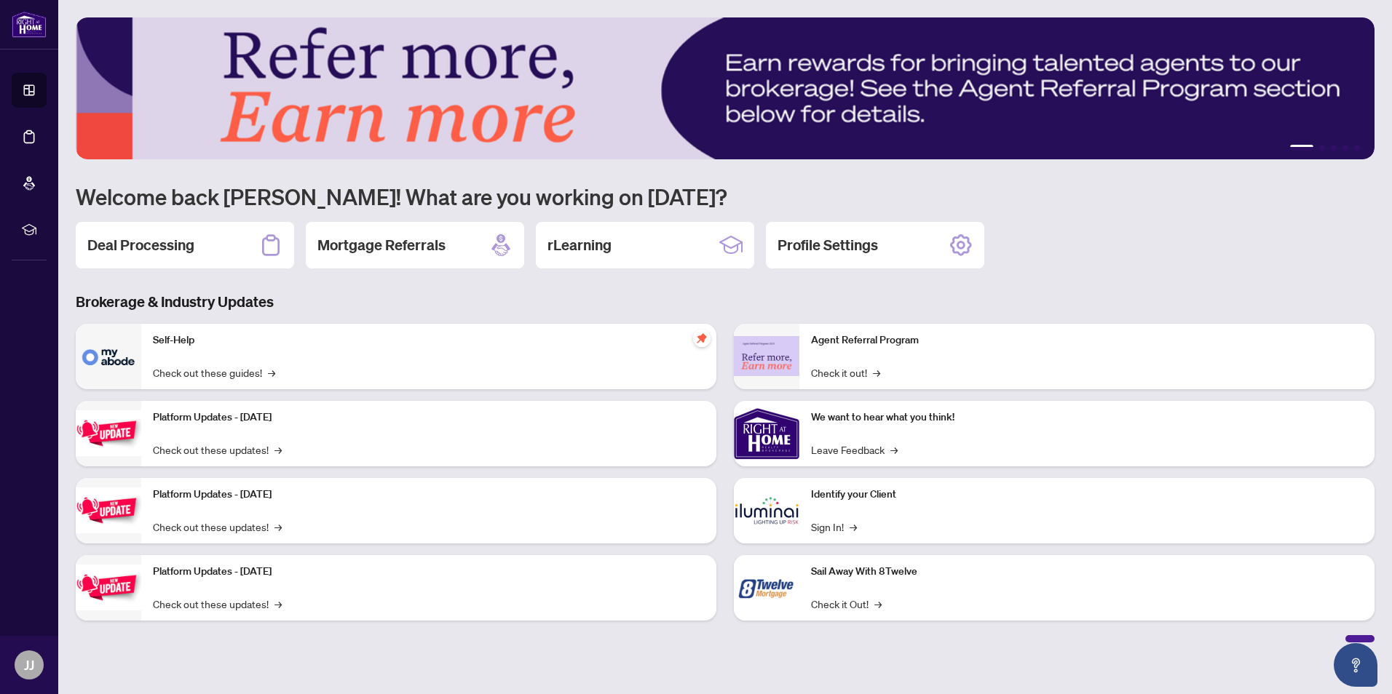
click at [192, 251] on h2 "Deal Processing" at bounding box center [140, 245] width 107 height 20
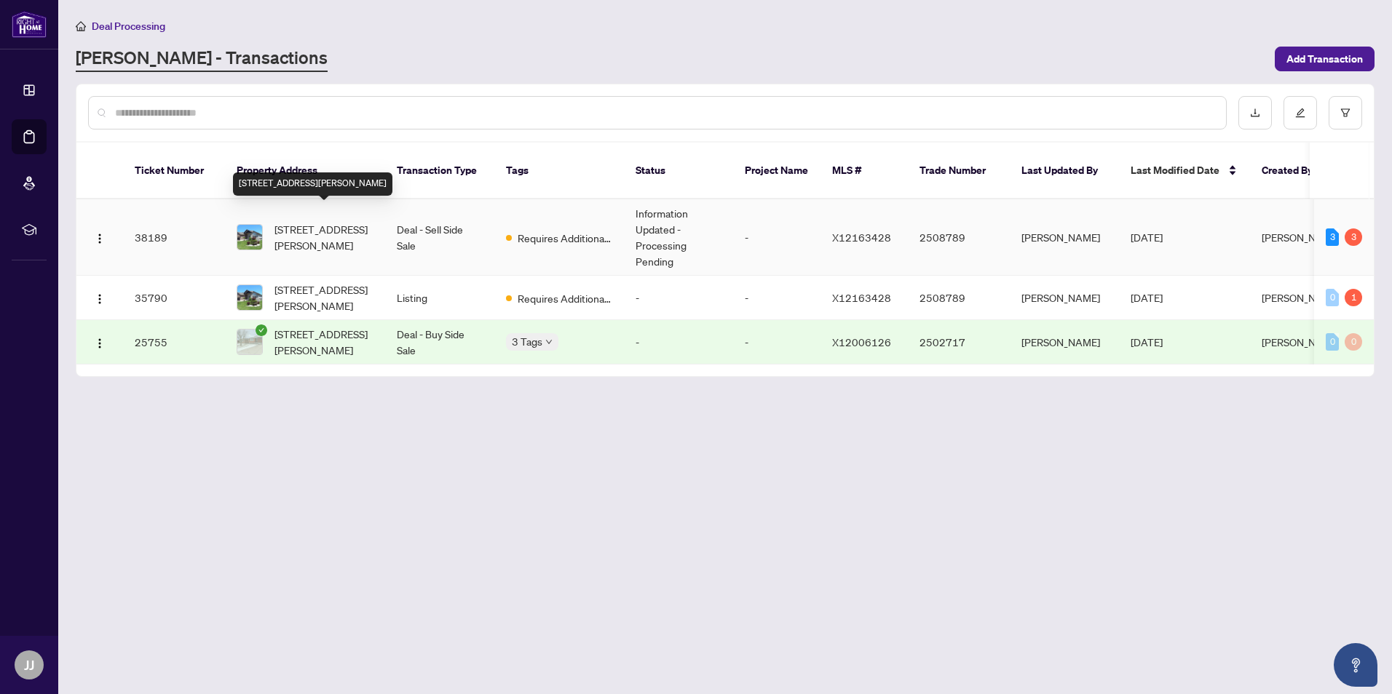
click at [342, 231] on span "[STREET_ADDRESS][PERSON_NAME]" at bounding box center [323, 237] width 99 height 32
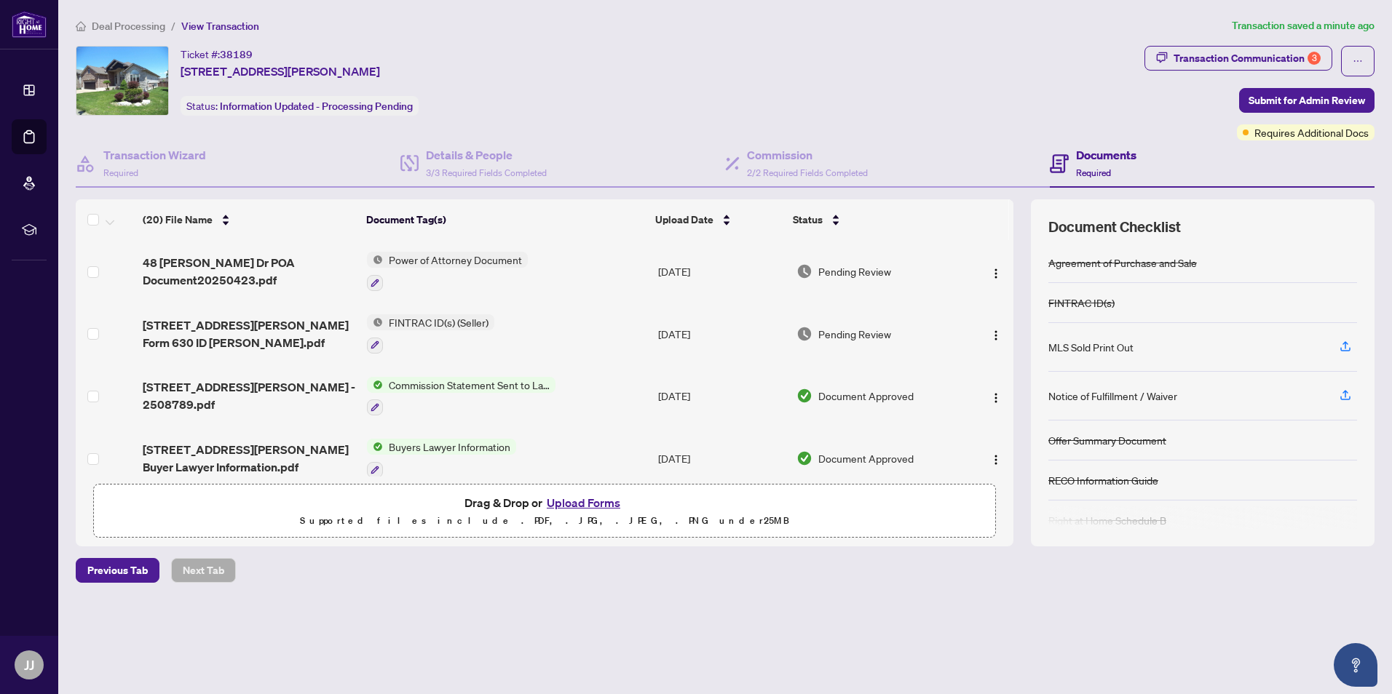
scroll to position [203, 0]
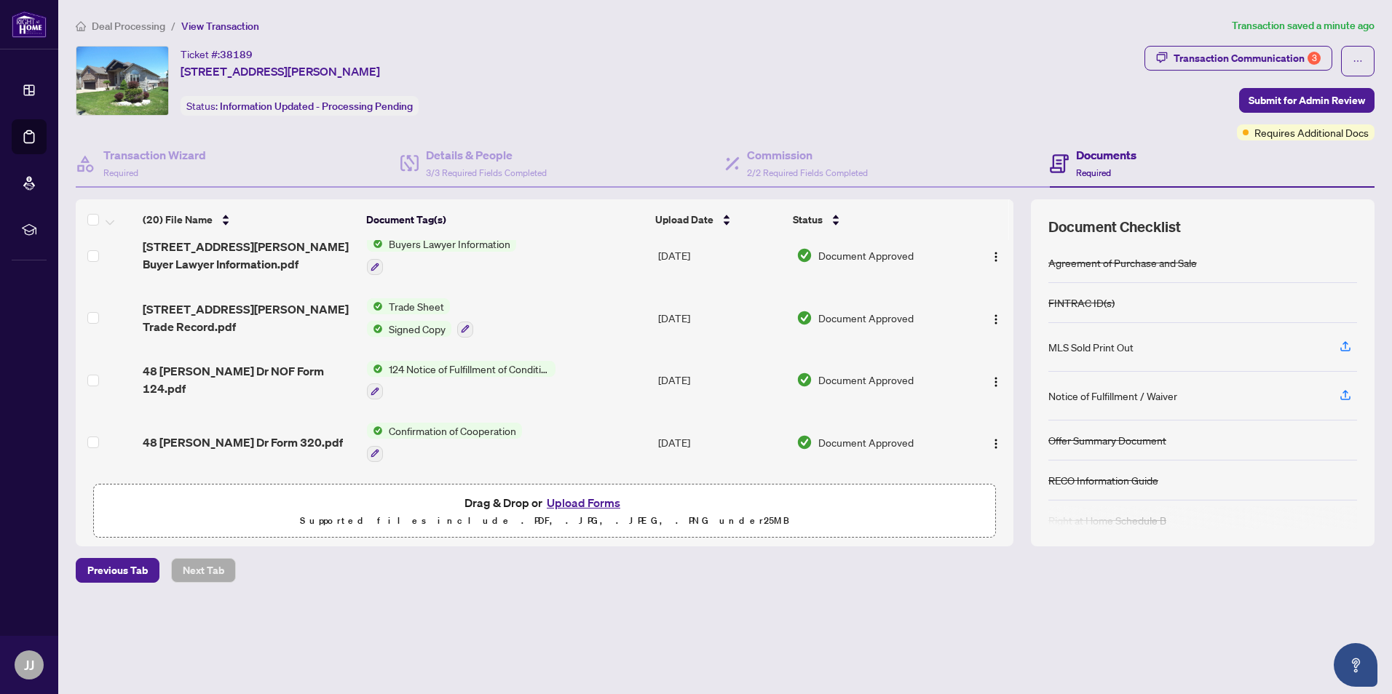
click at [1008, 424] on td at bounding box center [988, 442] width 49 height 63
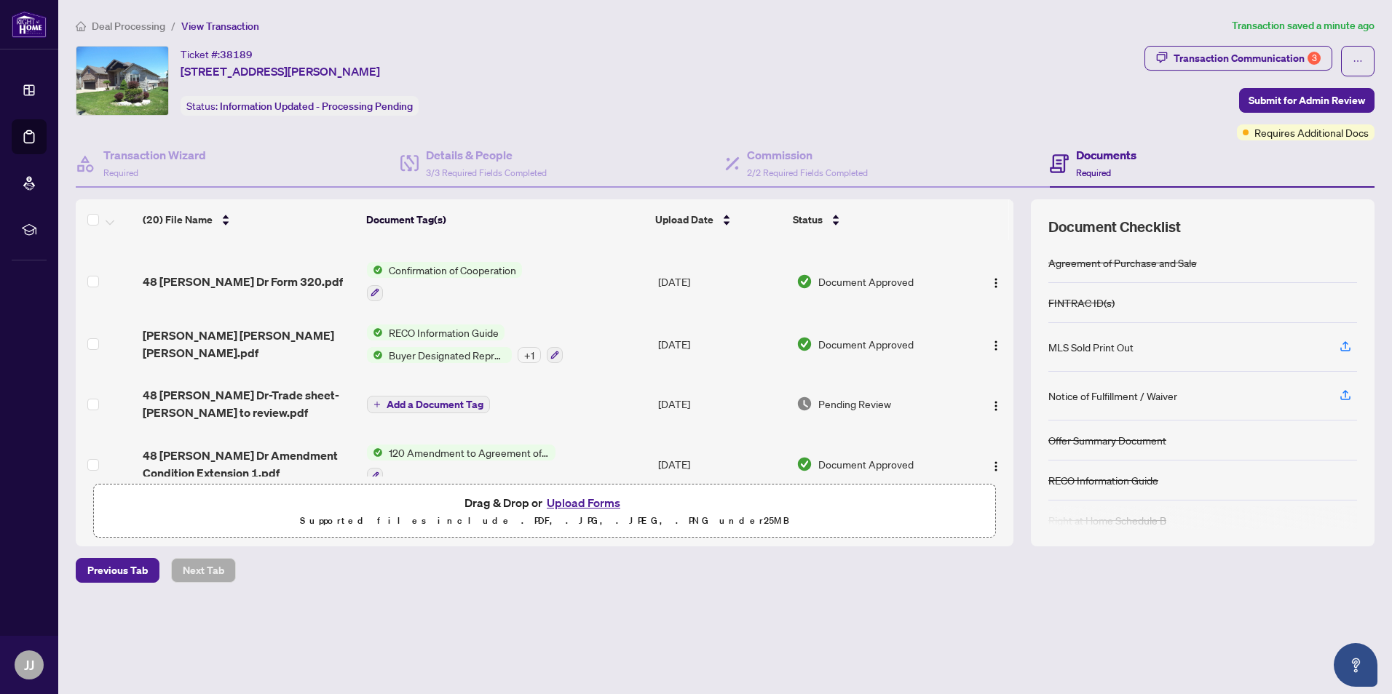
scroll to position [406, 0]
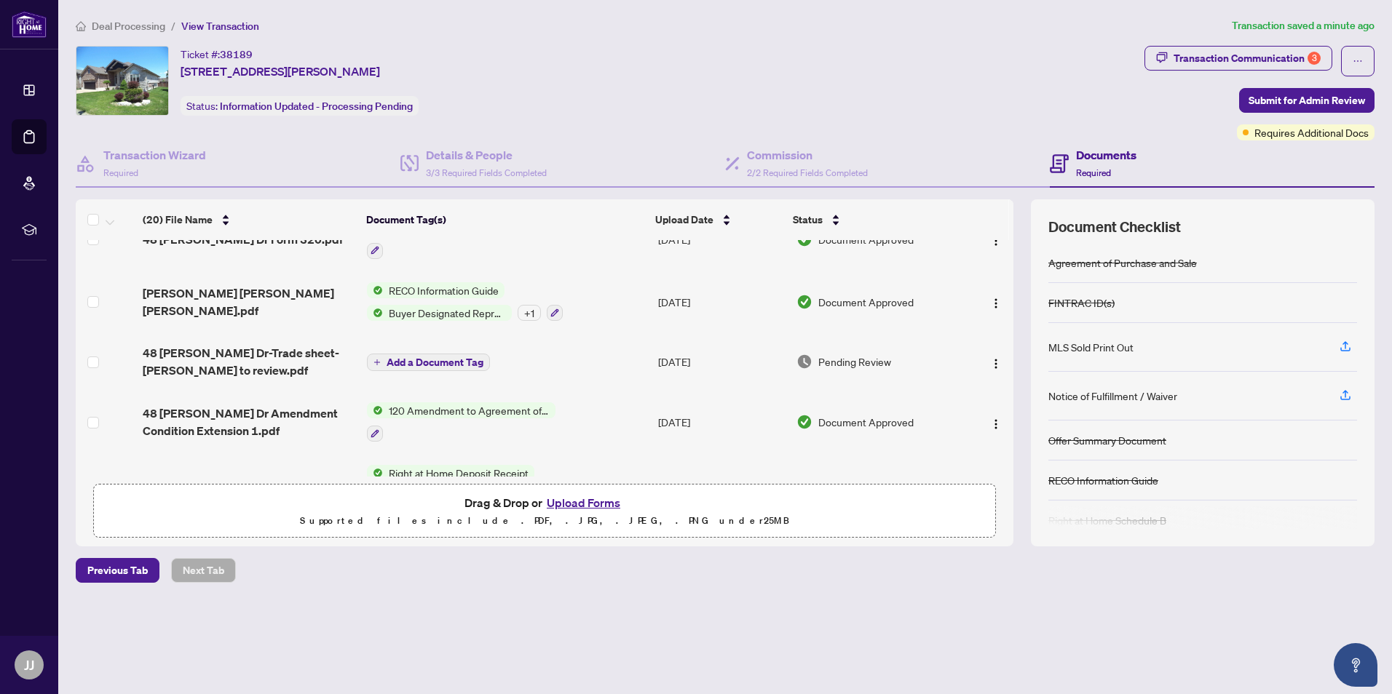
drag, startPoint x: 1007, startPoint y: 416, endPoint x: 1011, endPoint y: 425, distance: 9.5
click at [1009, 417] on div "48 [PERSON_NAME] Dr POA Document20250423.pdf Power of Attorney Document [DATE] …" at bounding box center [544, 358] width 937 height 237
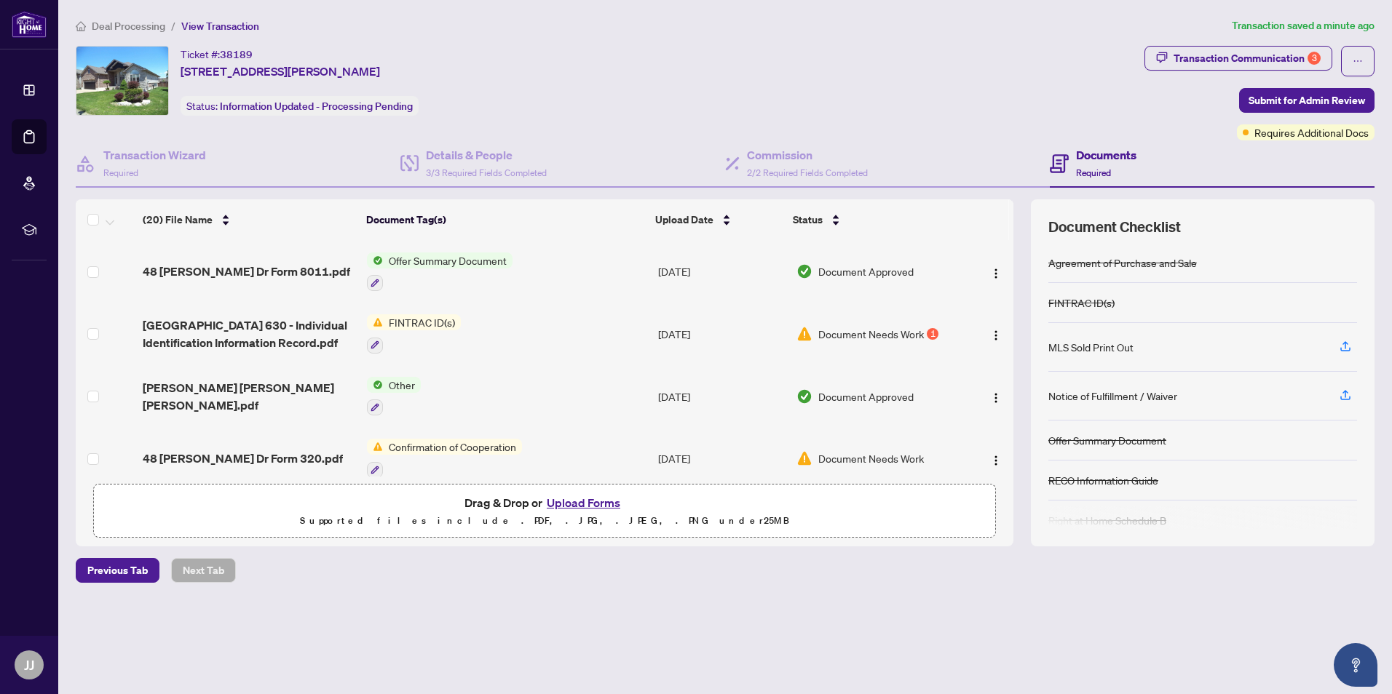
scroll to position [991, 0]
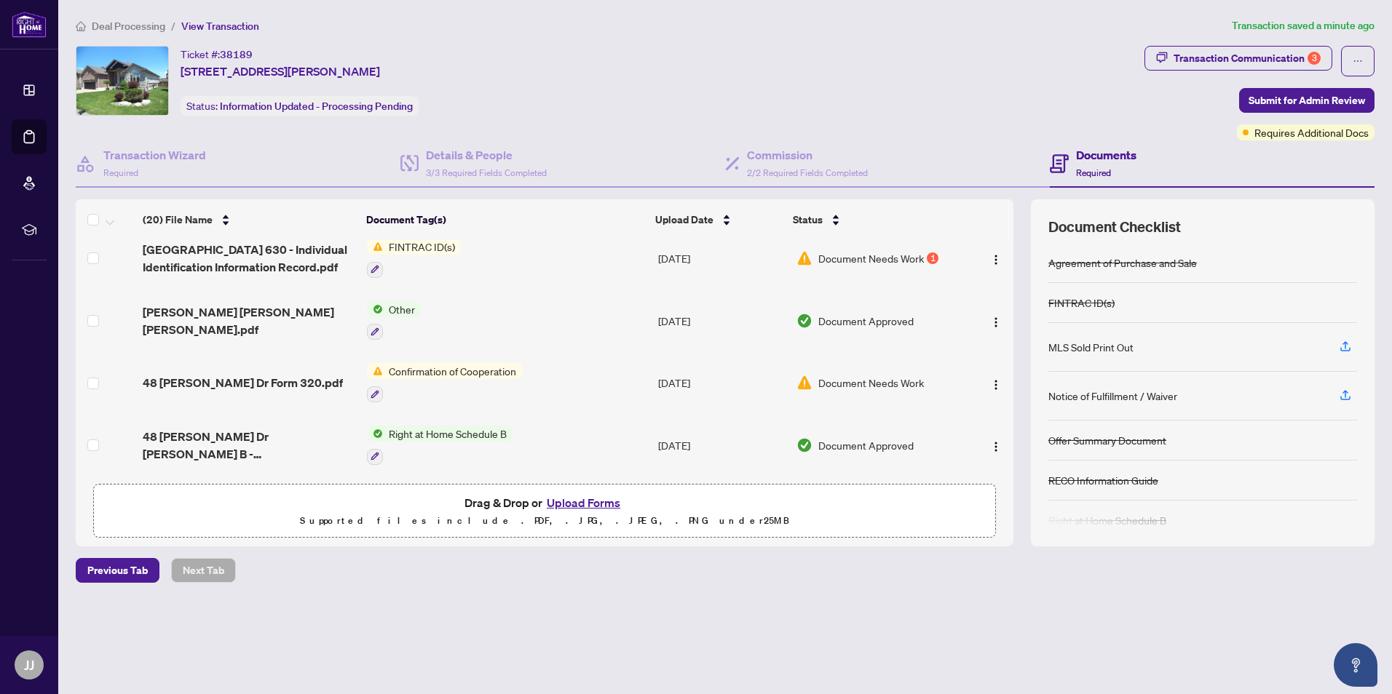
click at [1019, 317] on div "(20) File Name Document Tag(s) Upload Date Status 48 [PERSON_NAME] Dr POA Docum…" at bounding box center [725, 372] width 1299 height 347
click at [1015, 311] on div "(20) File Name Document Tag(s) Upload Date Status 48 [PERSON_NAME] Dr POA Docum…" at bounding box center [725, 372] width 1299 height 347
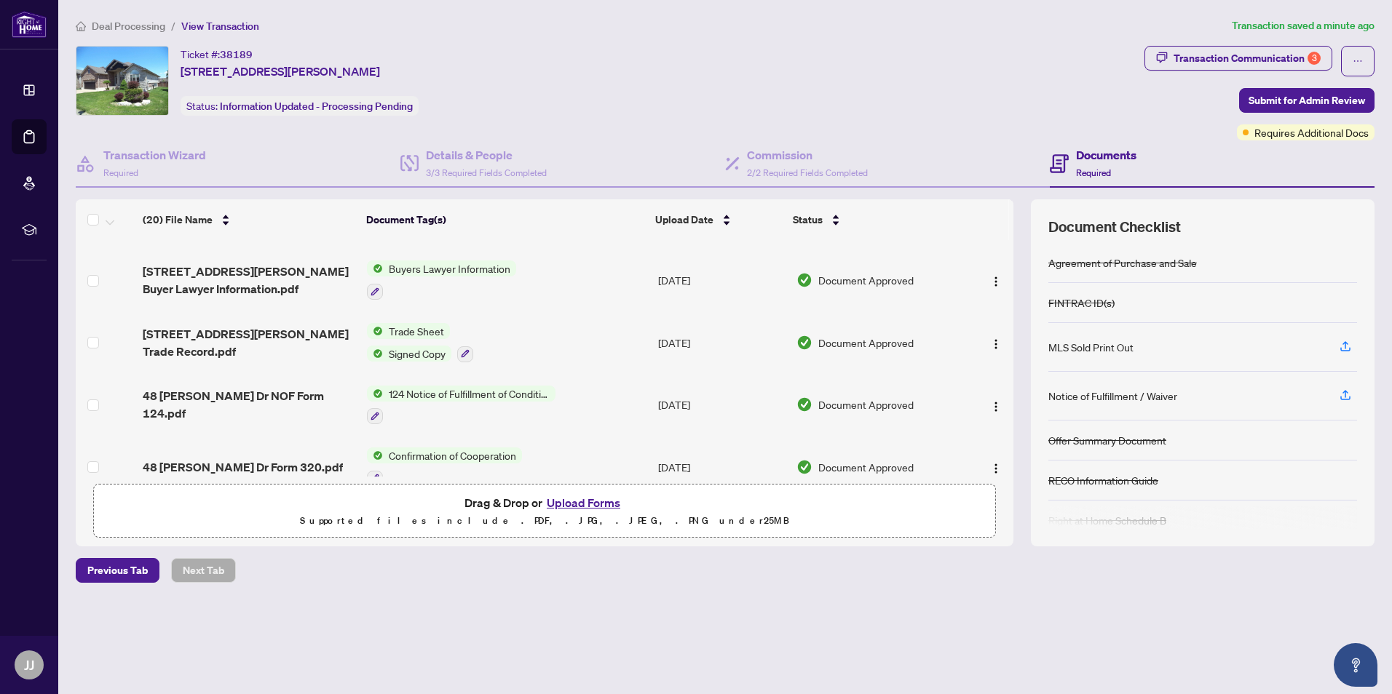
scroll to position [0, 0]
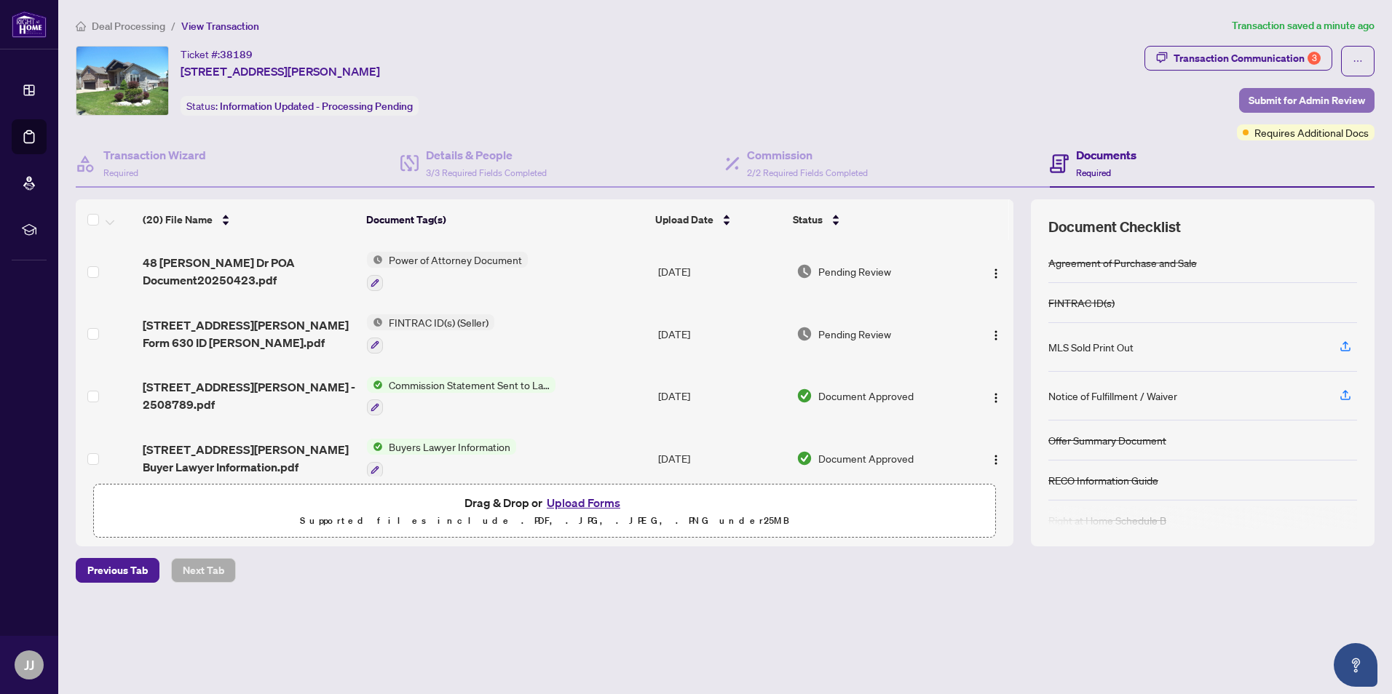
click at [1293, 98] on span "Submit for Admin Review" at bounding box center [1306, 100] width 116 height 23
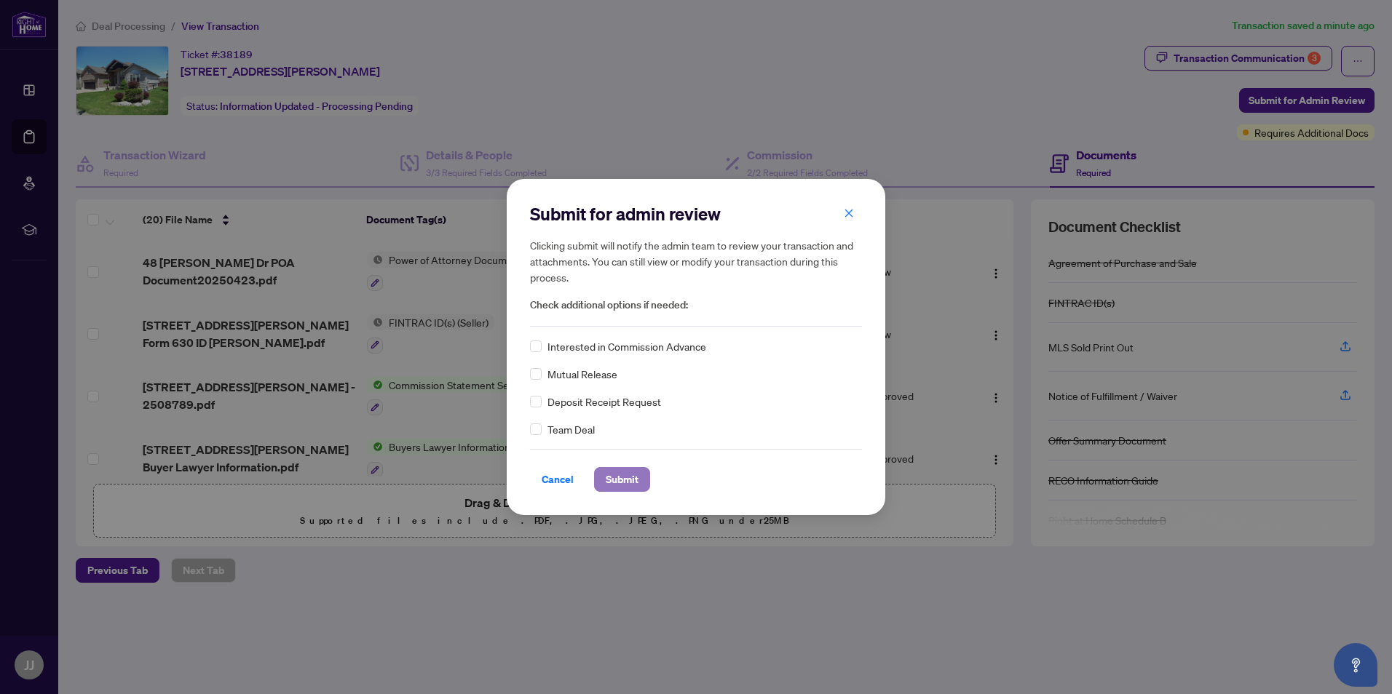
click at [630, 483] on span "Submit" at bounding box center [622, 479] width 33 height 23
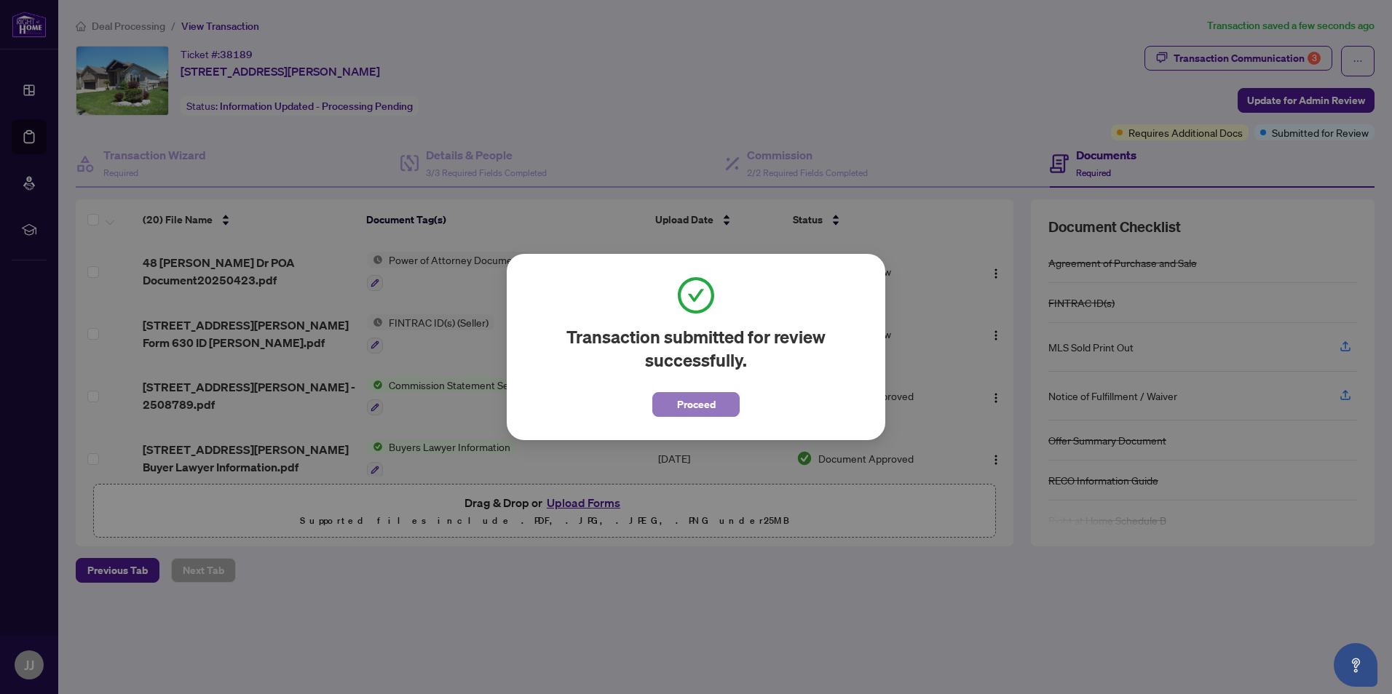
click at [690, 410] on span "Proceed" at bounding box center [696, 404] width 39 height 23
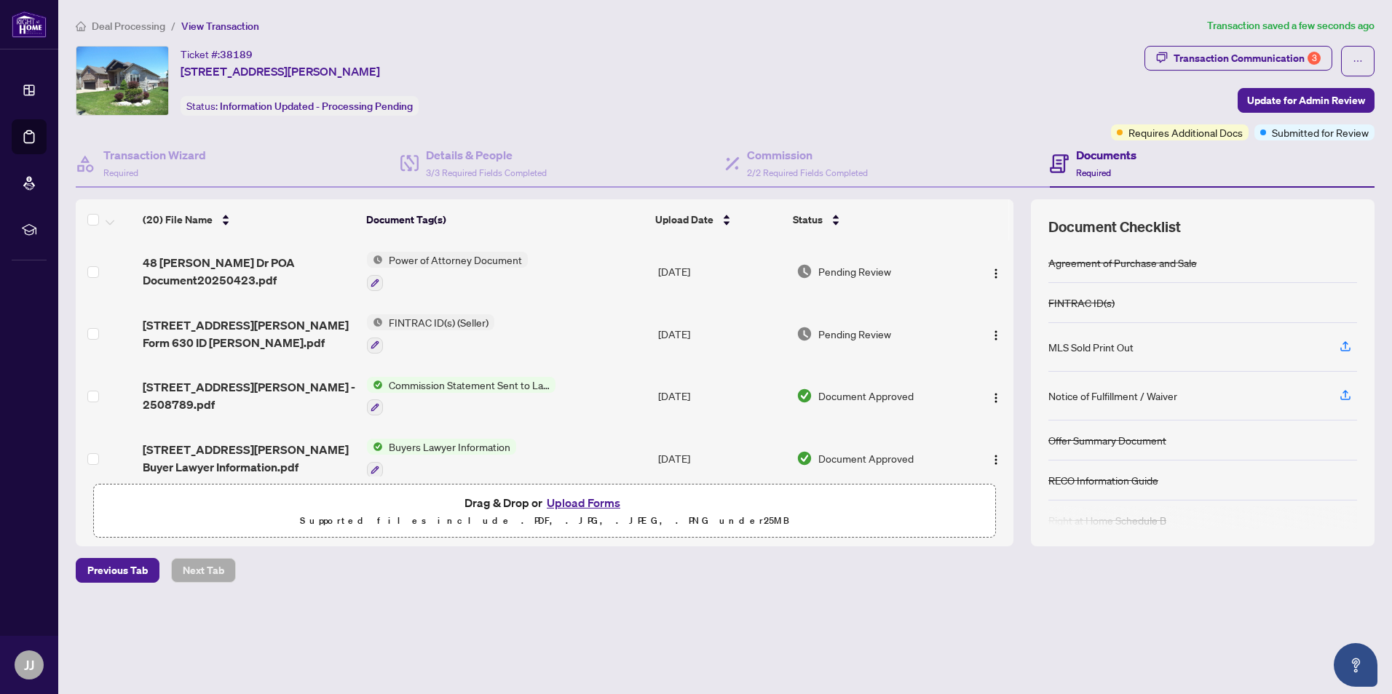
click at [1013, 300] on div "(20) File Name Document Tag(s) Upload Date Status 48 [PERSON_NAME] Dr POA Docum…" at bounding box center [725, 372] width 1299 height 347
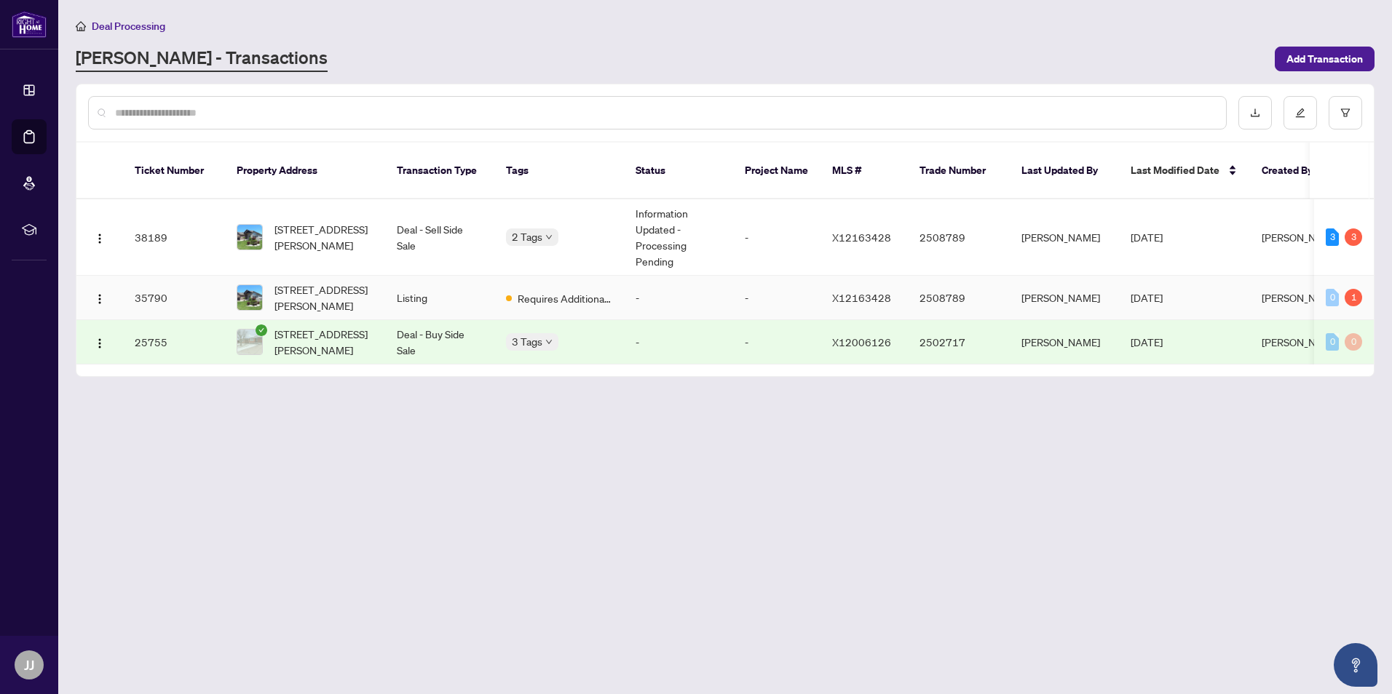
click at [330, 282] on span "[STREET_ADDRESS][PERSON_NAME]" at bounding box center [323, 298] width 99 height 32
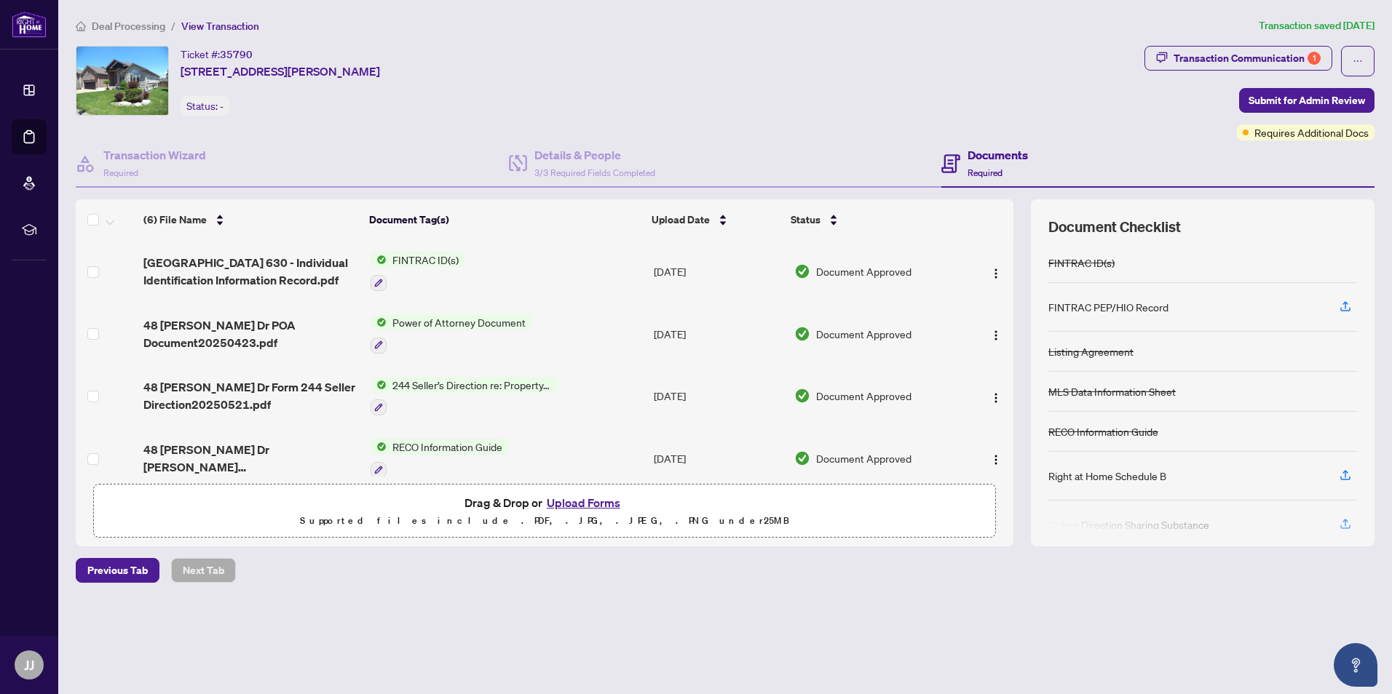
click at [1008, 437] on td at bounding box center [988, 458] width 49 height 63
click at [1008, 443] on td at bounding box center [988, 458] width 49 height 63
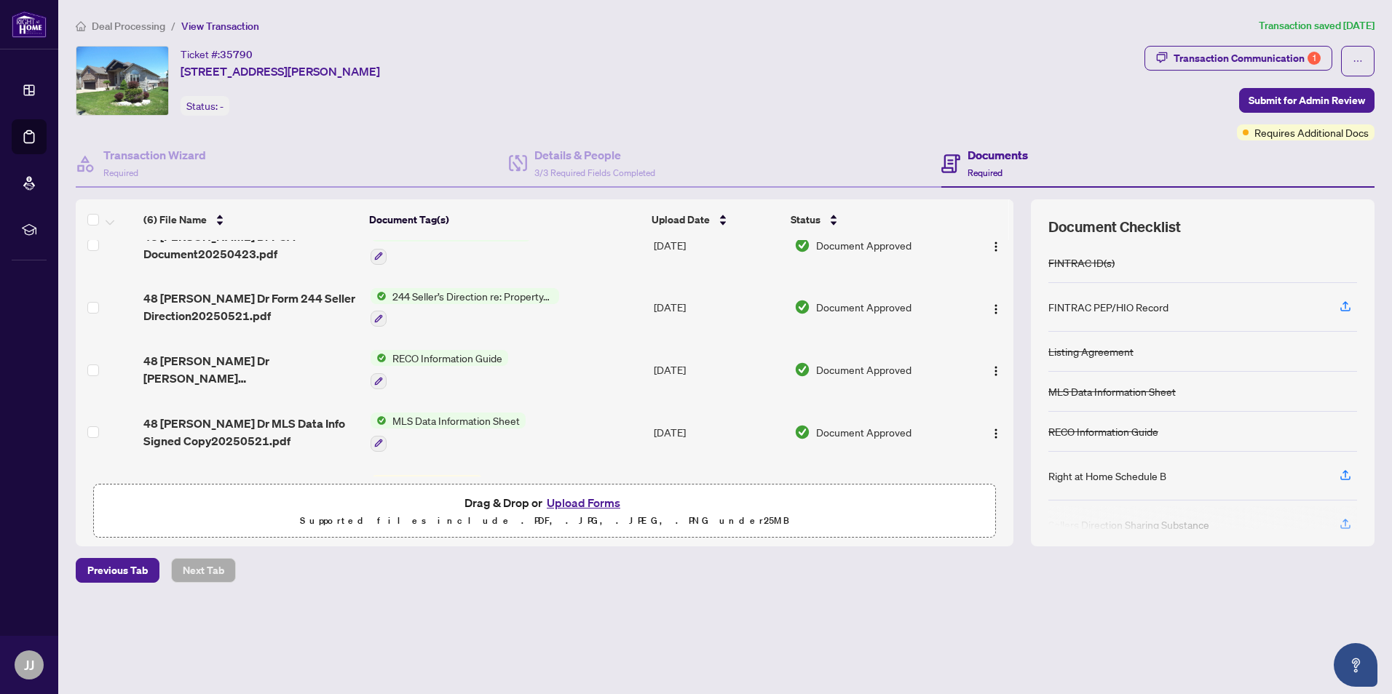
scroll to position [141, 0]
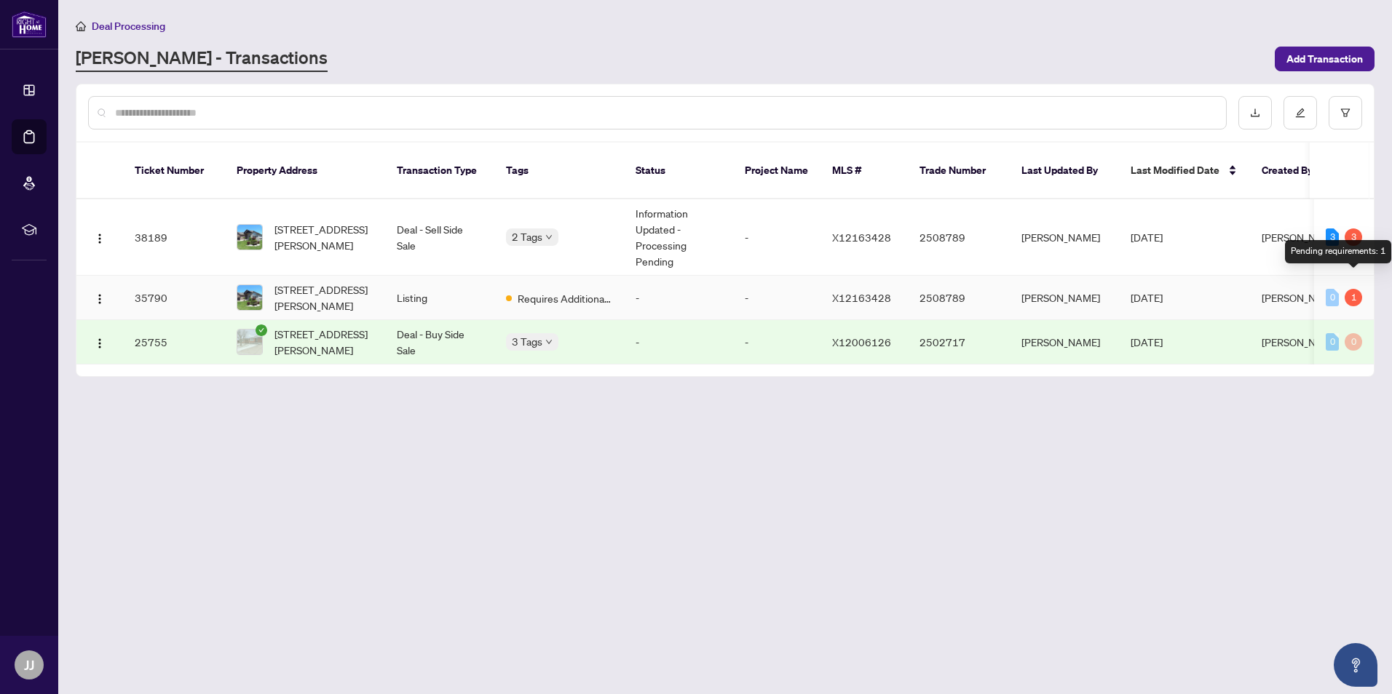
click at [1352, 289] on div "1" at bounding box center [1352, 297] width 17 height 17
click at [568, 290] on span "Requires Additional Docs" at bounding box center [565, 298] width 95 height 16
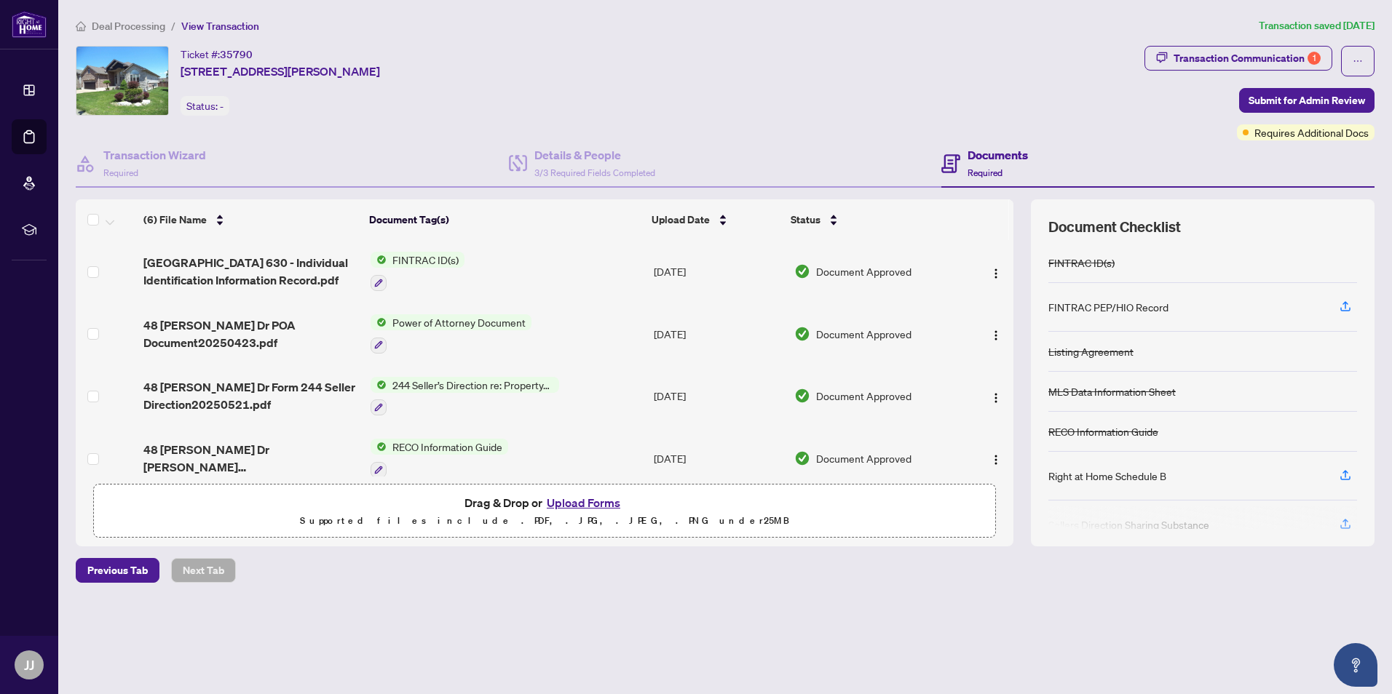
click at [1007, 443] on td at bounding box center [988, 458] width 49 height 63
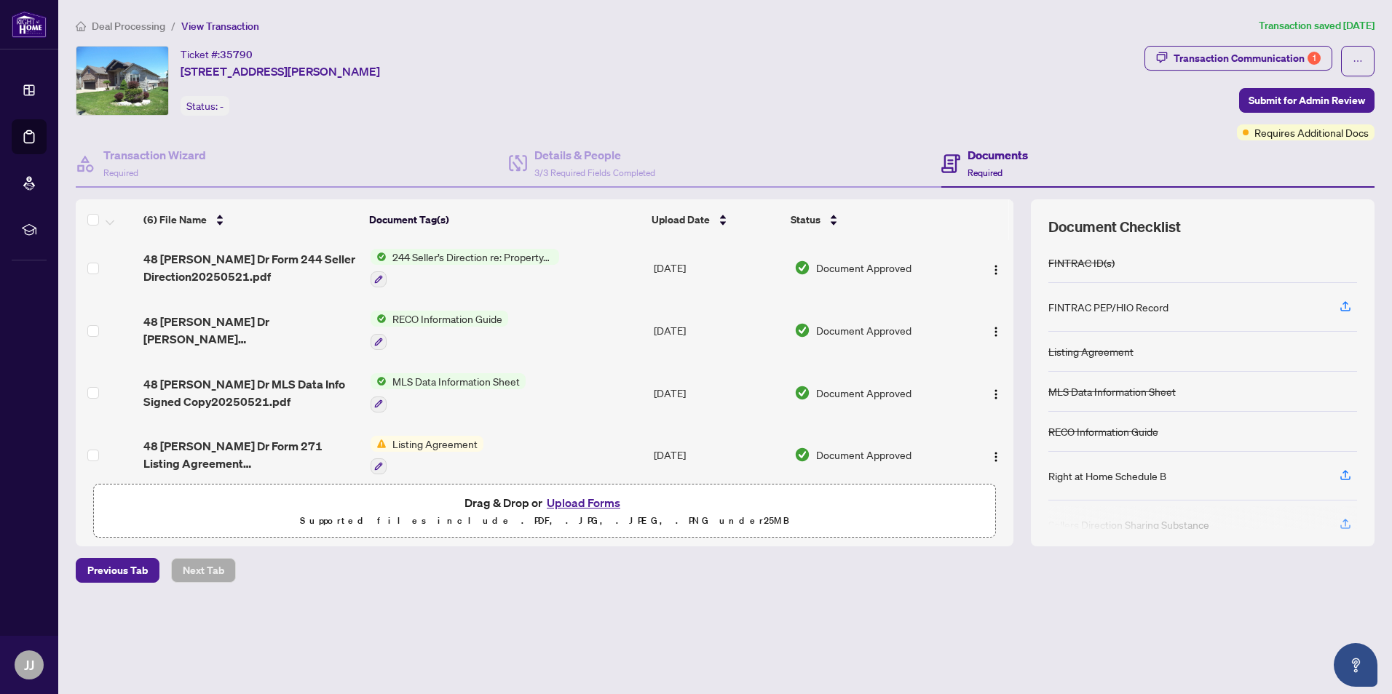
scroll to position [141, 0]
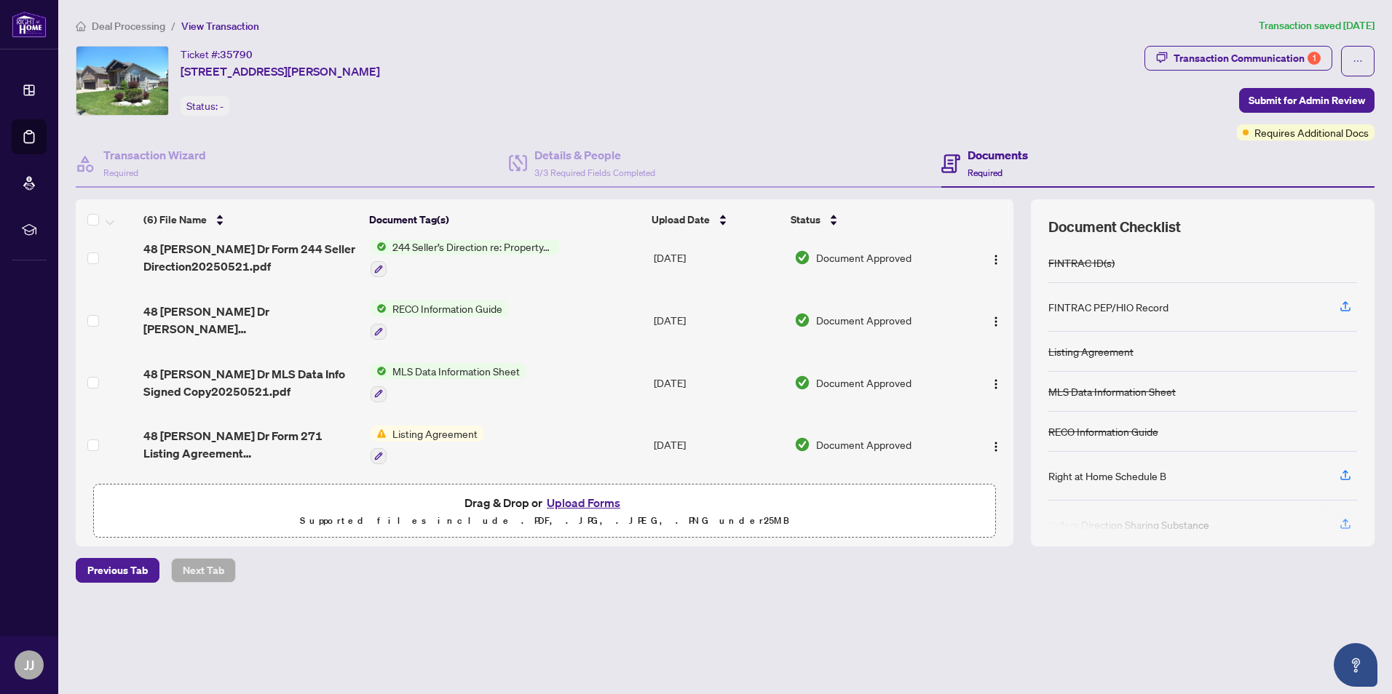
click at [415, 429] on span "Listing Agreement" at bounding box center [434, 434] width 97 height 16
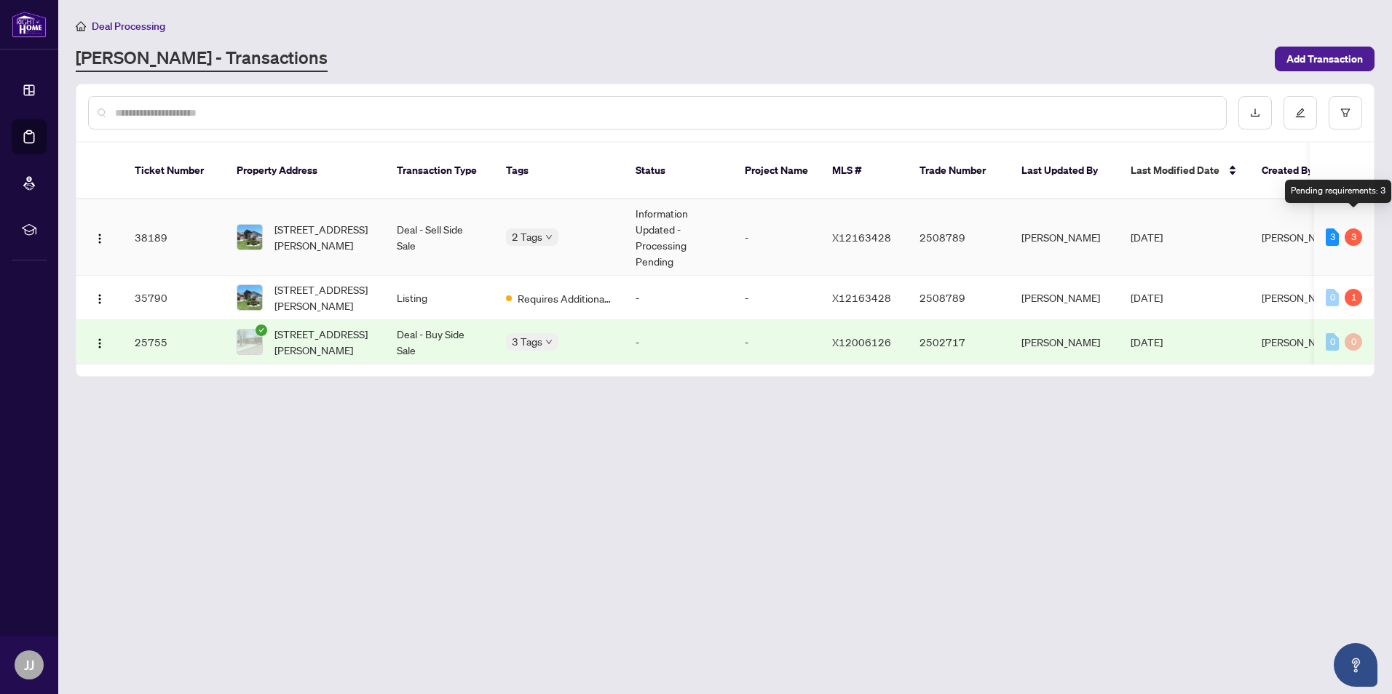
click at [1353, 229] on div "3" at bounding box center [1352, 237] width 17 height 17
